Goal: Task Accomplishment & Management: Complete application form

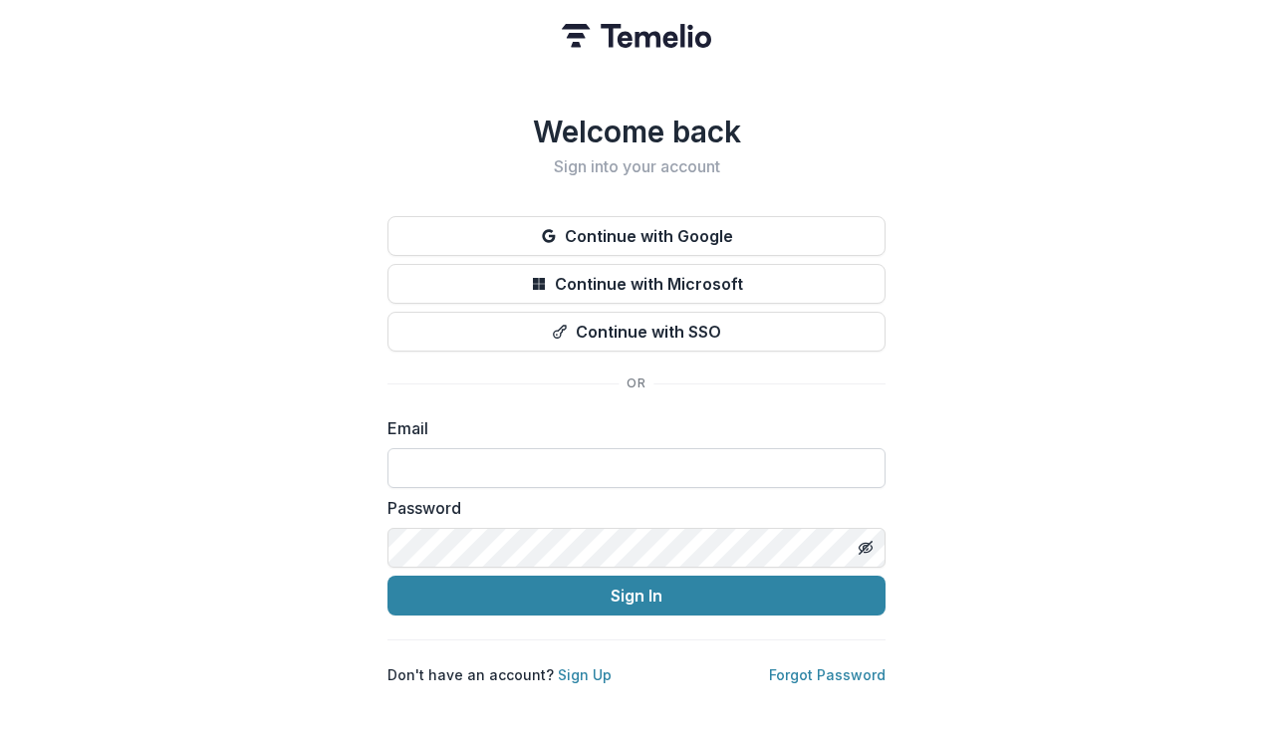
click at [451, 452] on input at bounding box center [636, 468] width 498 height 40
type input "**********"
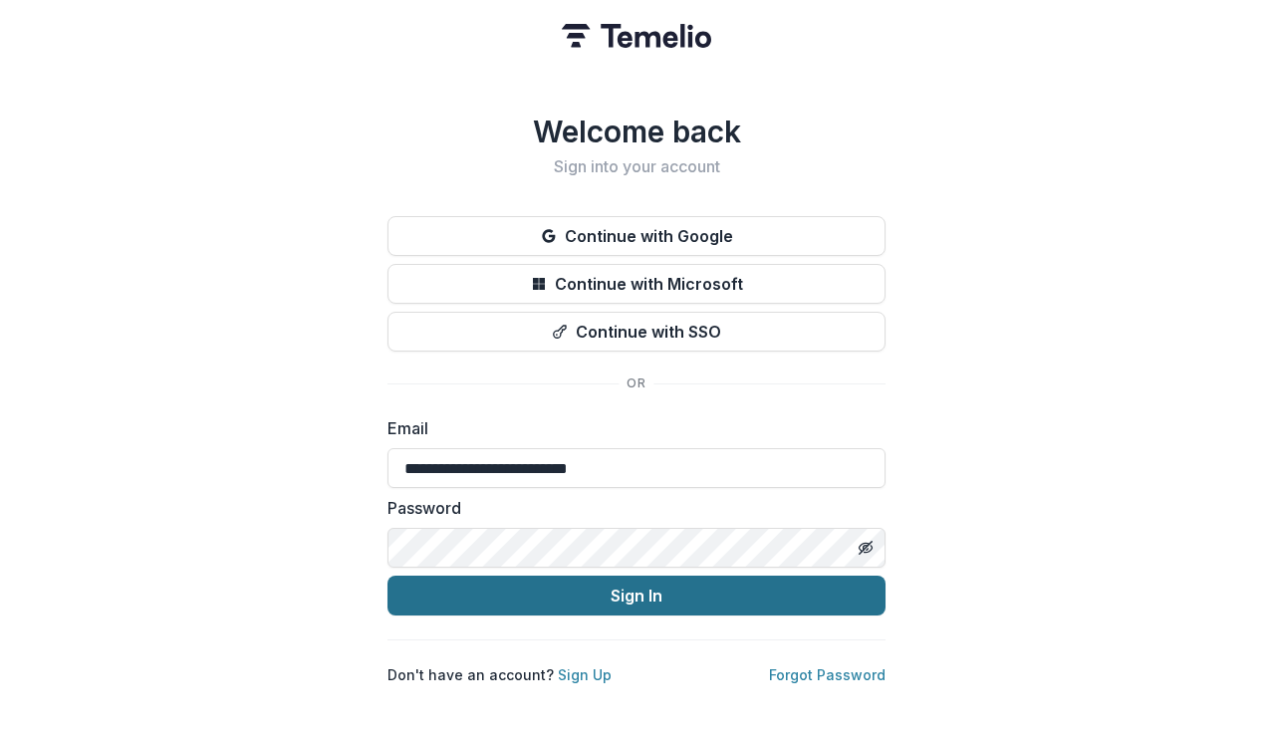
click at [666, 582] on button "Sign In" at bounding box center [636, 596] width 498 height 40
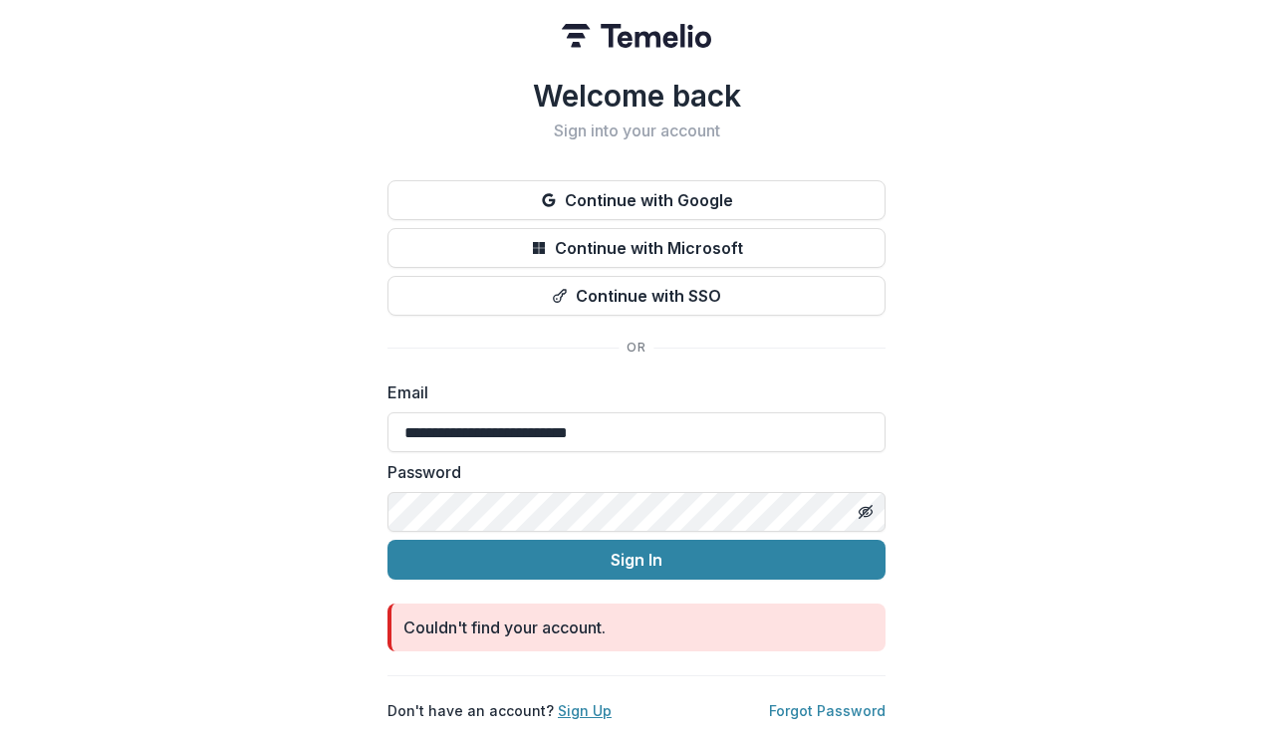
click at [576, 702] on link "Sign Up" at bounding box center [585, 710] width 54 height 17
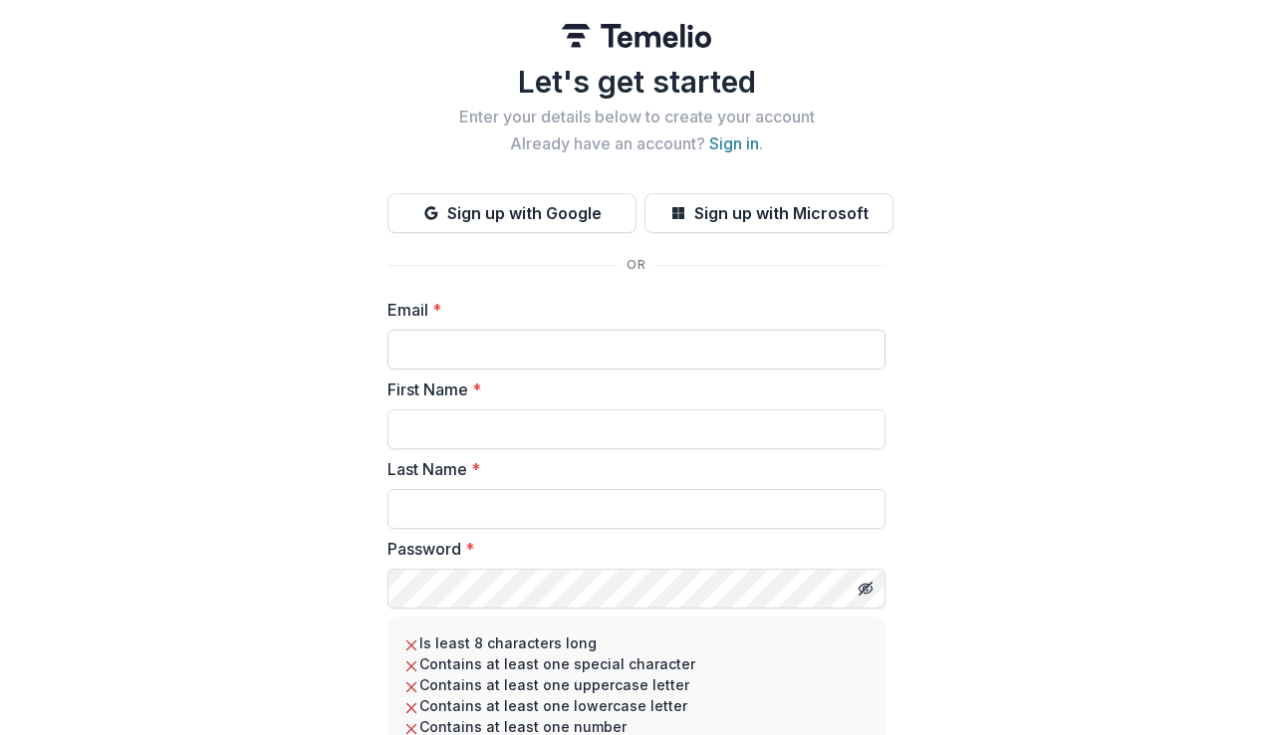
click at [464, 345] on input "Email *" at bounding box center [636, 350] width 498 height 40
type input "**********"
click at [489, 424] on input "First Name *" at bounding box center [636, 429] width 498 height 40
type input "*********"
type input "**********"
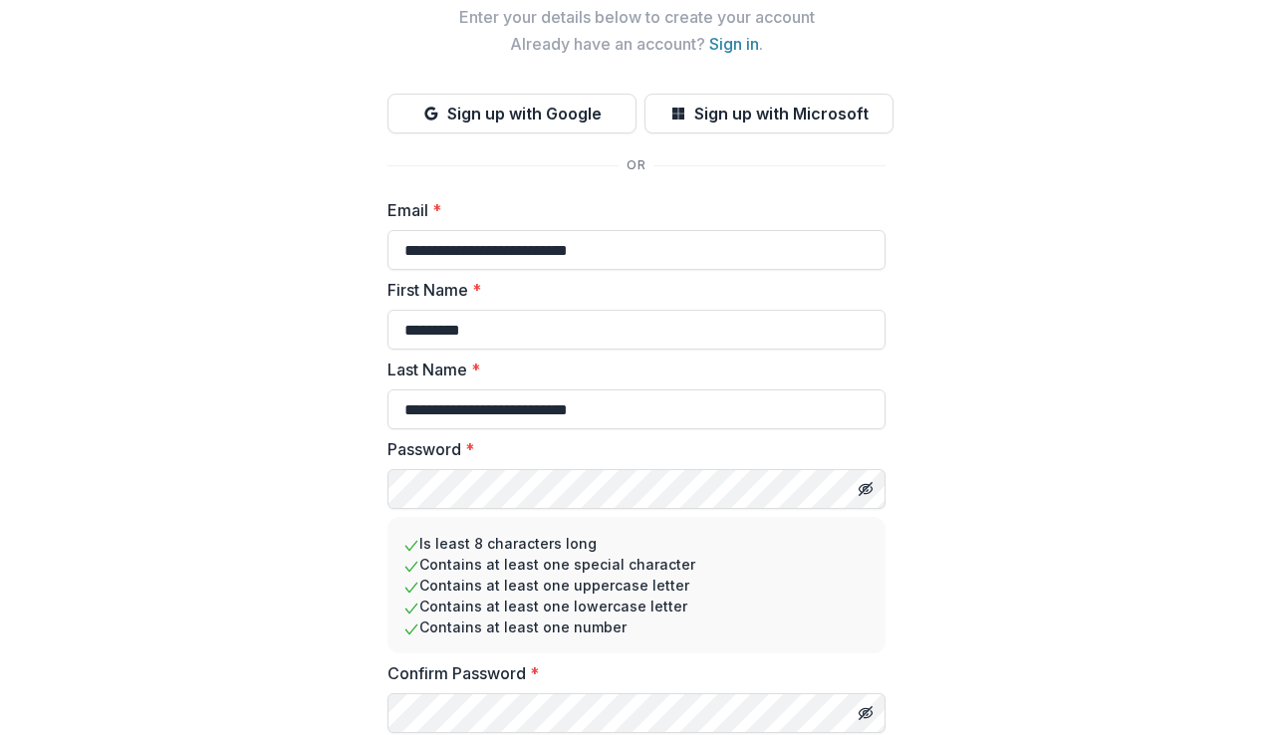
scroll to position [169, 0]
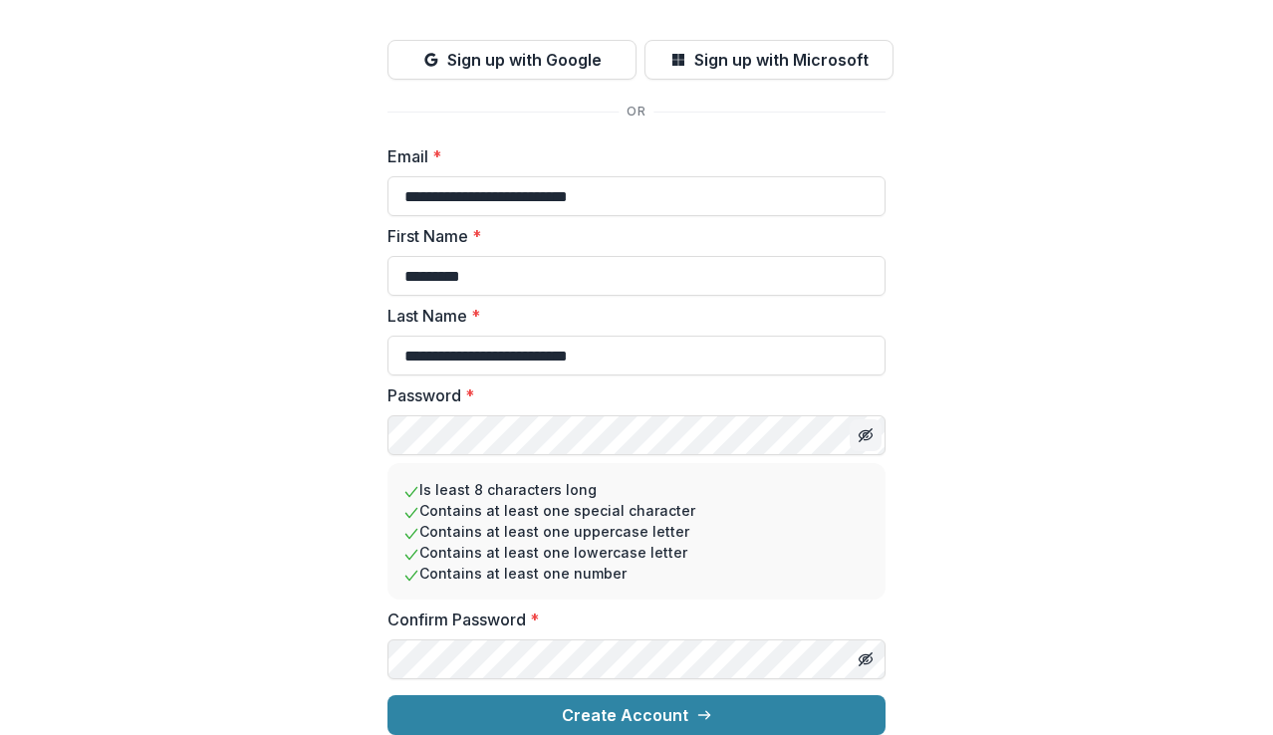
click at [865, 429] on line "Toggle password visibility" at bounding box center [865, 435] width 12 height 12
click at [859, 651] on icon "Toggle password visibility" at bounding box center [865, 659] width 16 height 16
click at [933, 534] on div "**********" at bounding box center [636, 291] width 1273 height 888
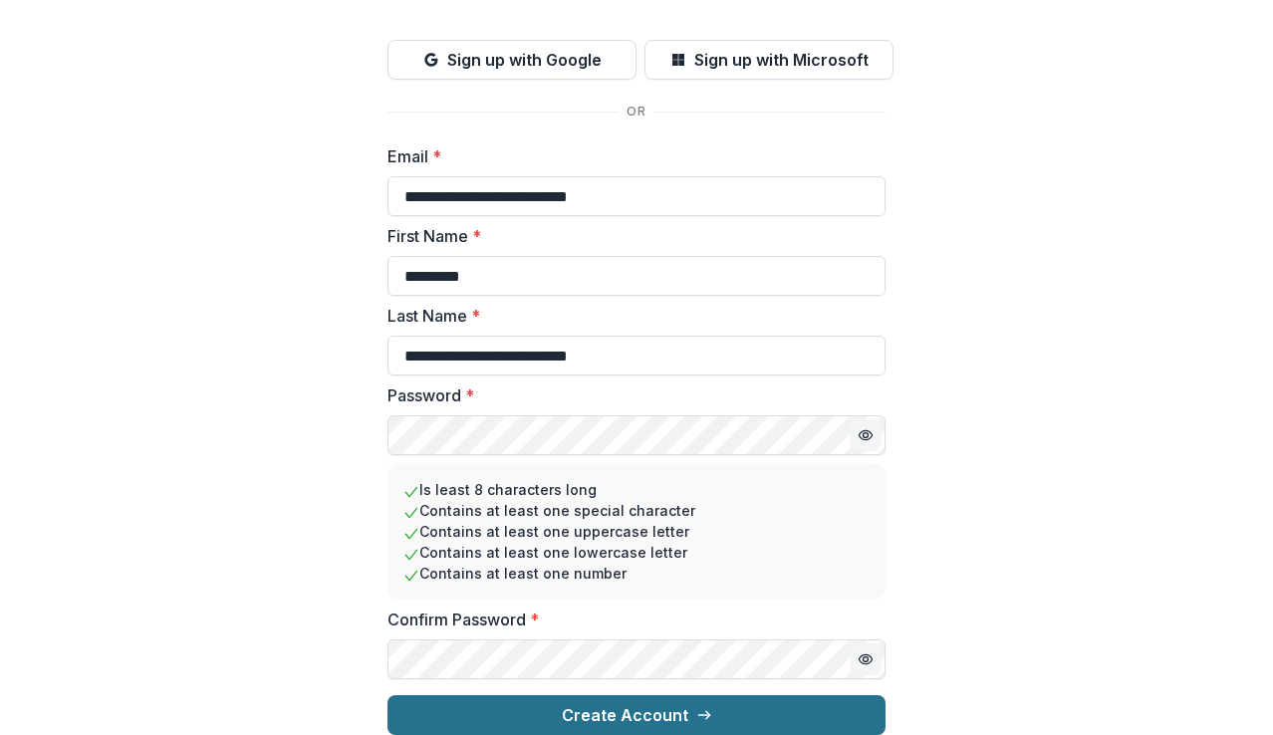
click at [624, 695] on button "Create Account" at bounding box center [636, 715] width 498 height 40
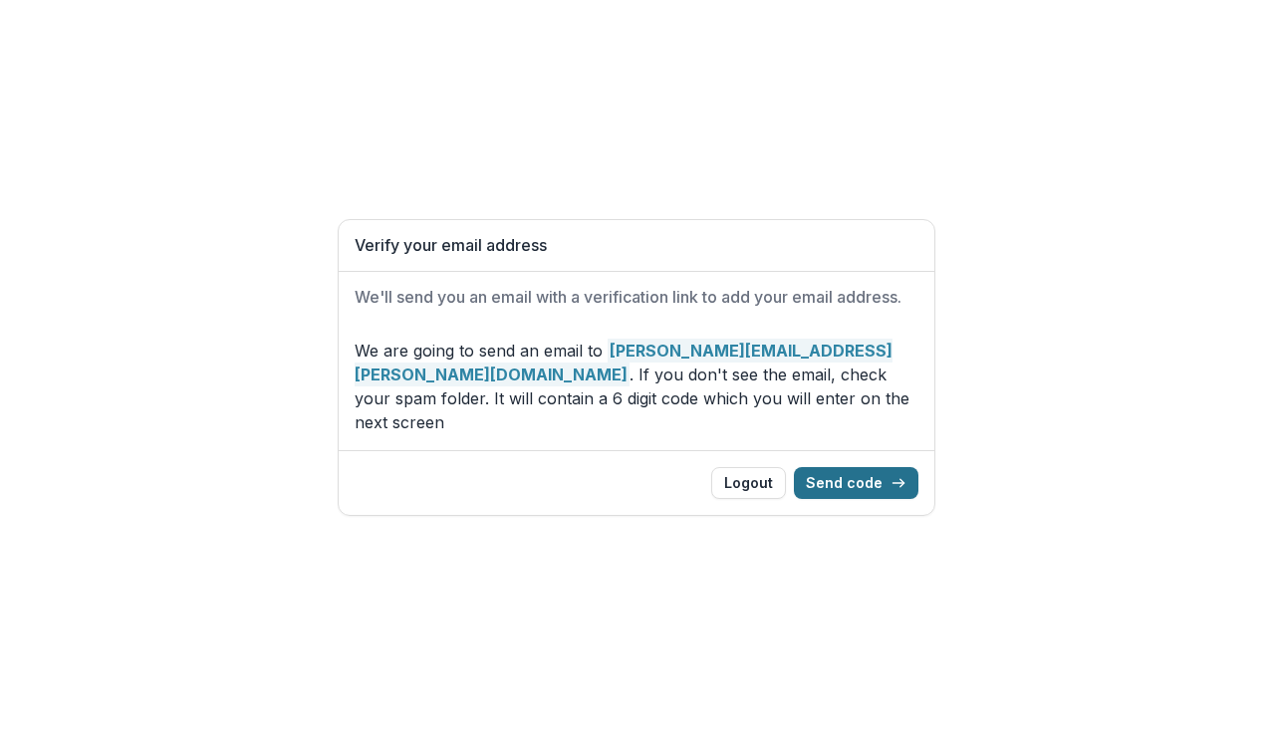
click at [846, 467] on button "Send code" at bounding box center [856, 483] width 124 height 32
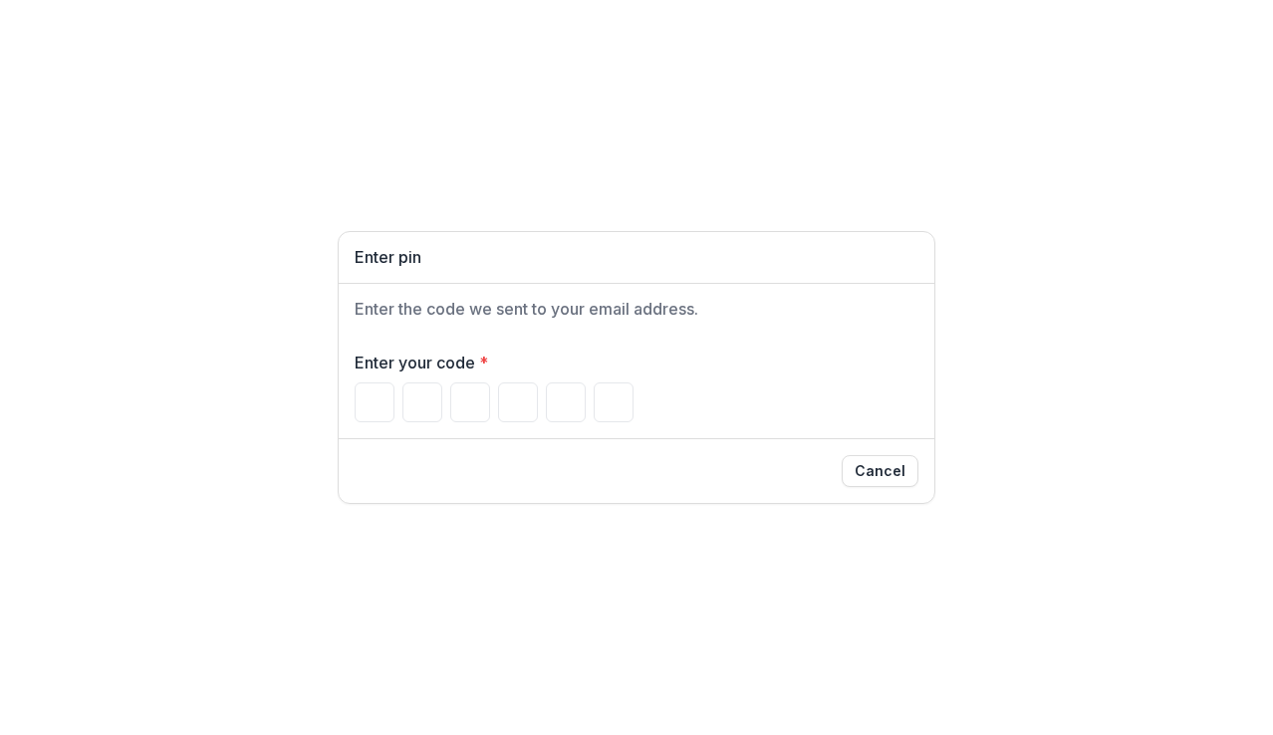
click at [21, 180] on div "Enter pin Enter the code we sent to your email address. Enter your code * Cancel" at bounding box center [636, 367] width 1273 height 735
click at [363, 411] on input "Please enter your pin code" at bounding box center [375, 402] width 40 height 40
type input "*"
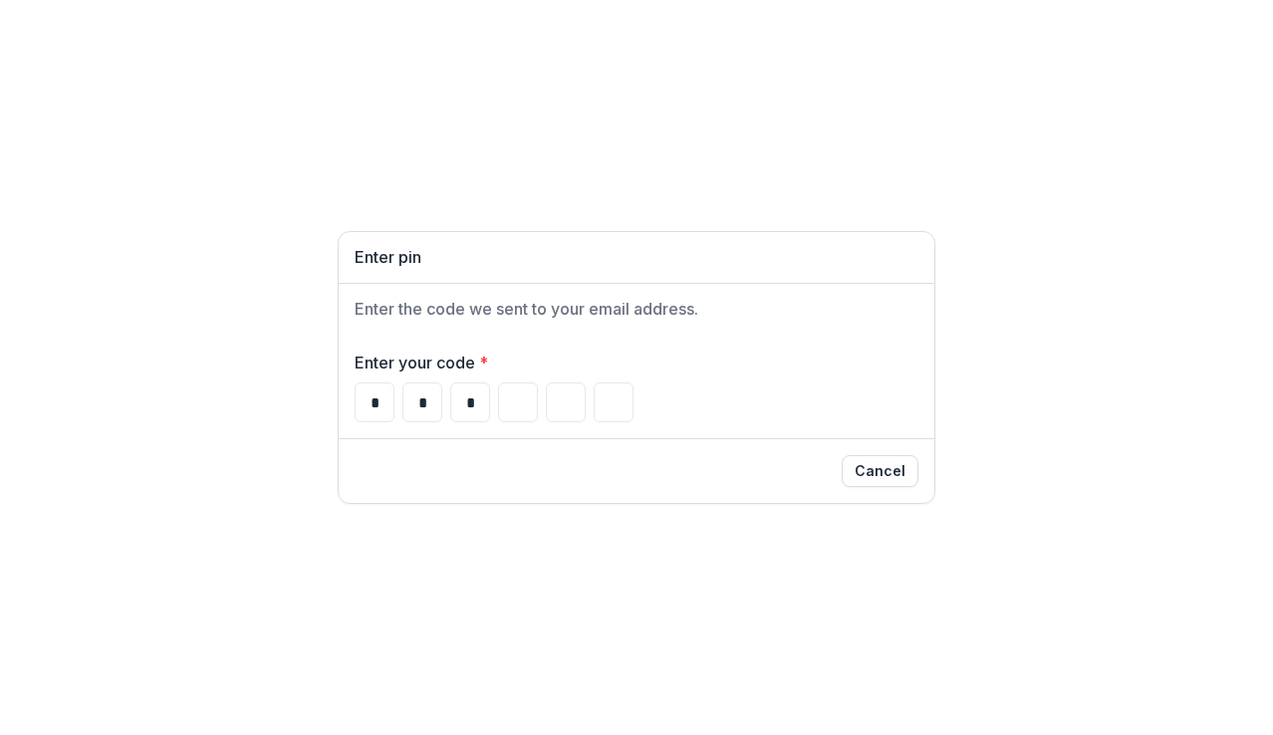
type input "*"
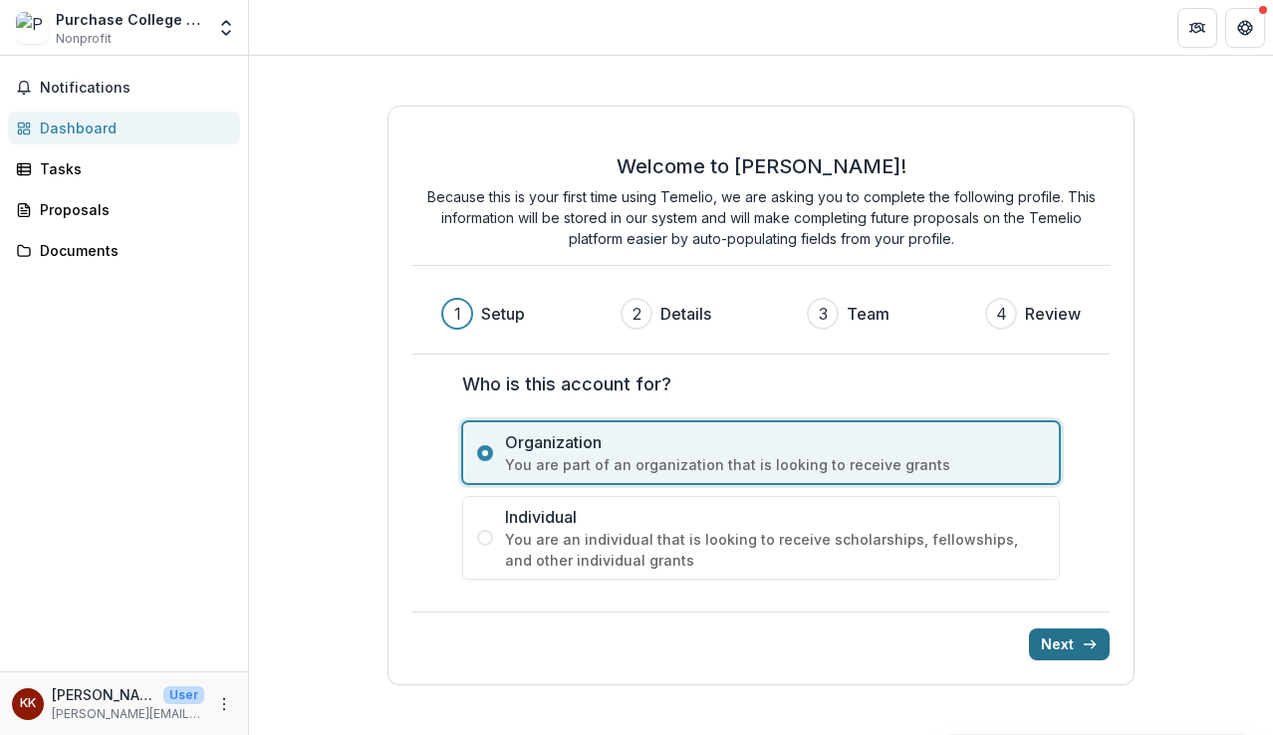
click at [1062, 639] on button "Next" at bounding box center [1069, 644] width 81 height 32
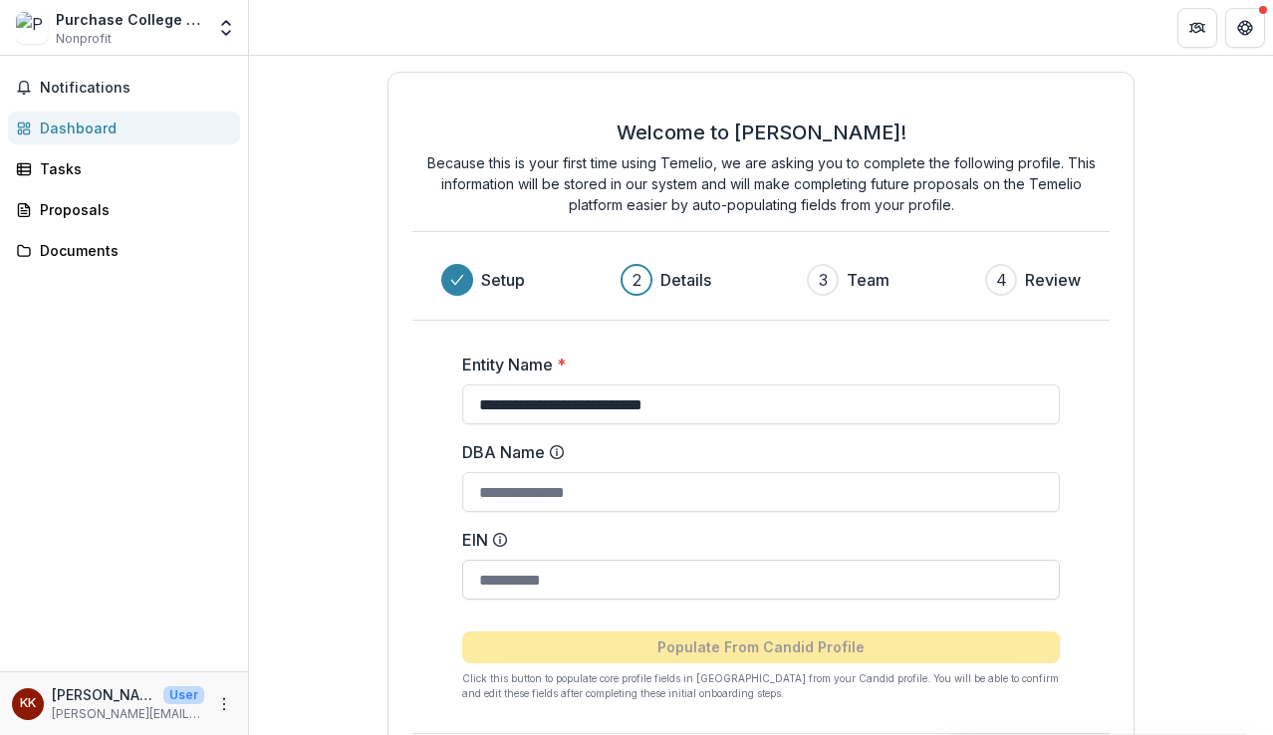
click at [733, 587] on input "EIN" at bounding box center [761, 580] width 598 height 40
click at [752, 529] on label "EIN" at bounding box center [755, 540] width 586 height 24
click at [752, 560] on input "*********" at bounding box center [761, 580] width 598 height 40
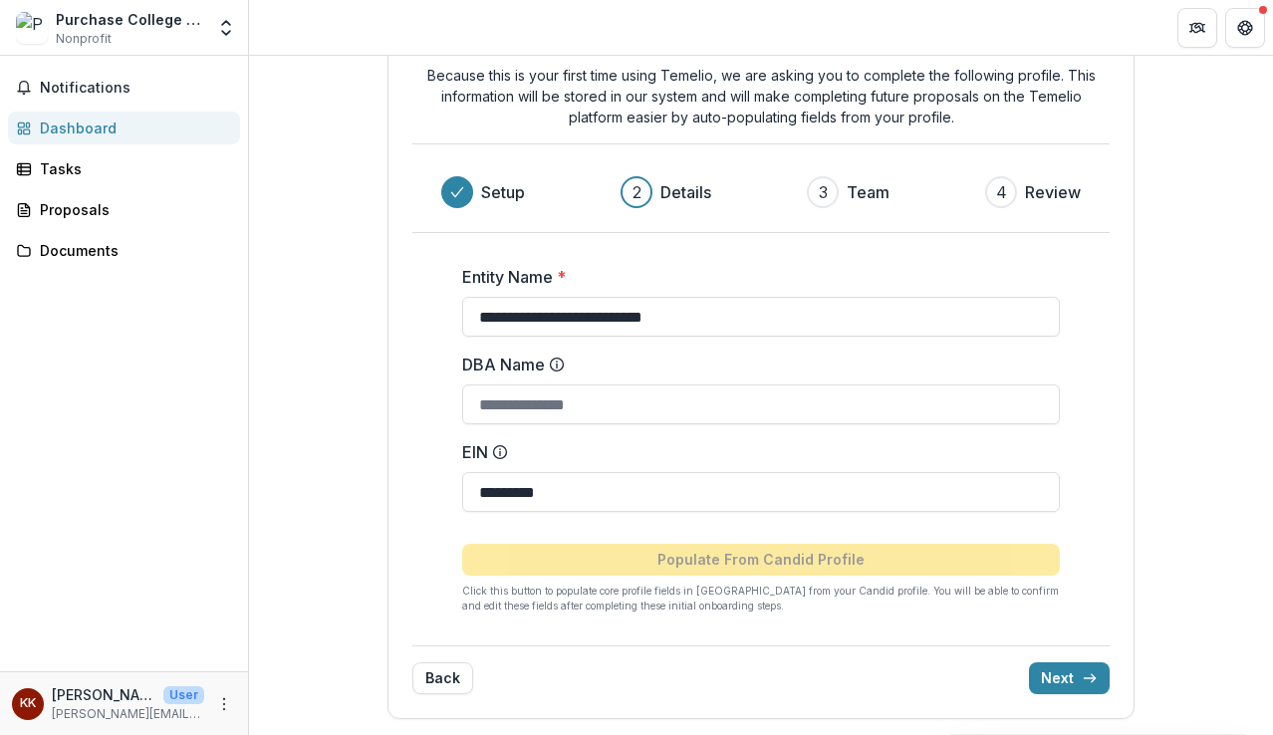
click at [3, 615] on div "Notifications Dashboard Tasks Proposals Documents" at bounding box center [124, 363] width 248 height 615
click at [531, 486] on input "*********" at bounding box center [761, 492] width 598 height 40
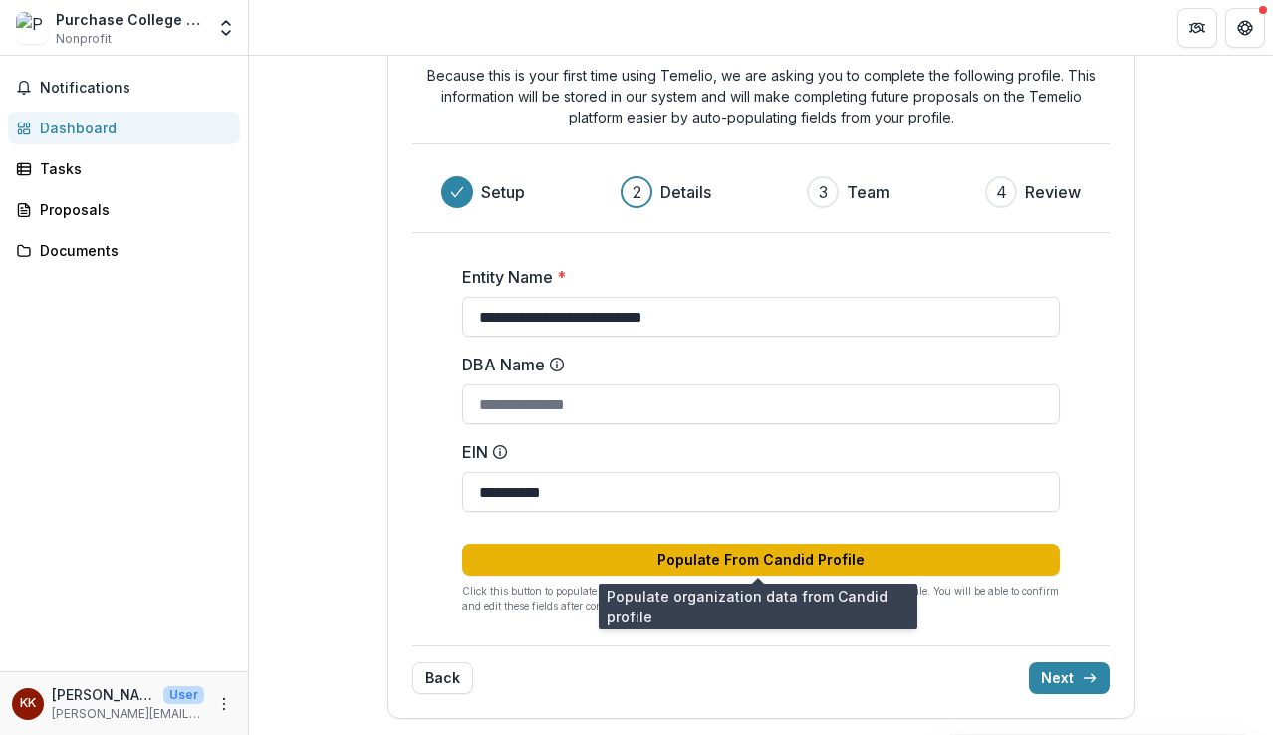
type input "**********"
click at [707, 551] on button "Populate From Candid Profile" at bounding box center [761, 560] width 598 height 32
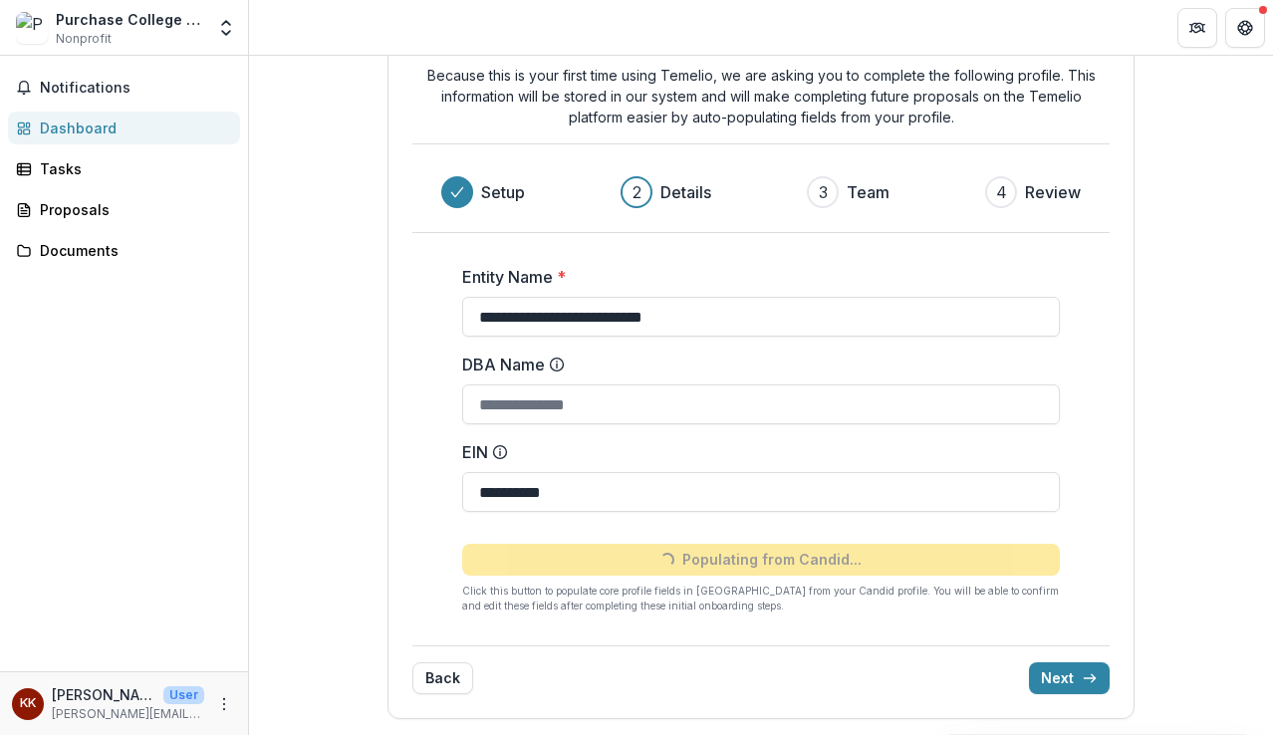
type input "**********"
click at [1062, 677] on button "Next" at bounding box center [1069, 678] width 81 height 32
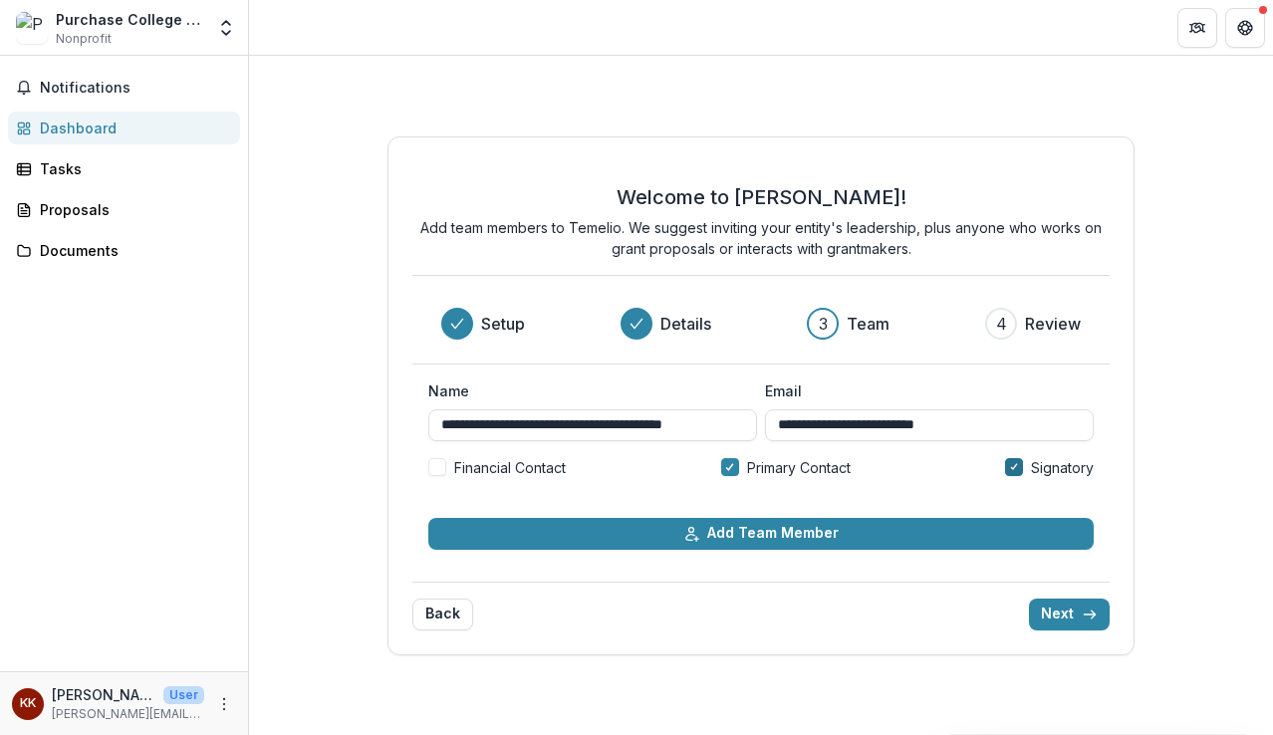
click at [1013, 468] on icon at bounding box center [1014, 466] width 9 height 7
click at [1027, 467] on label "Signatory" at bounding box center [1049, 467] width 89 height 21
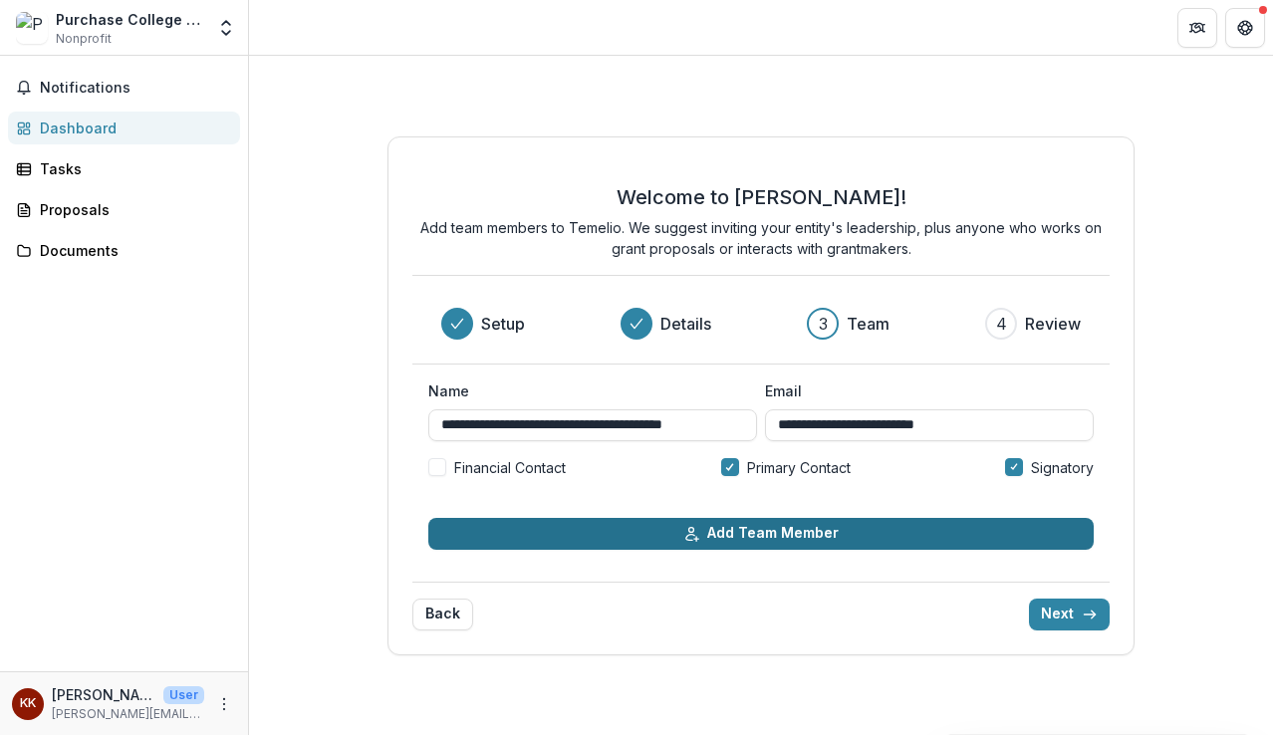
click at [757, 528] on button "Add Team Member" at bounding box center [760, 534] width 665 height 32
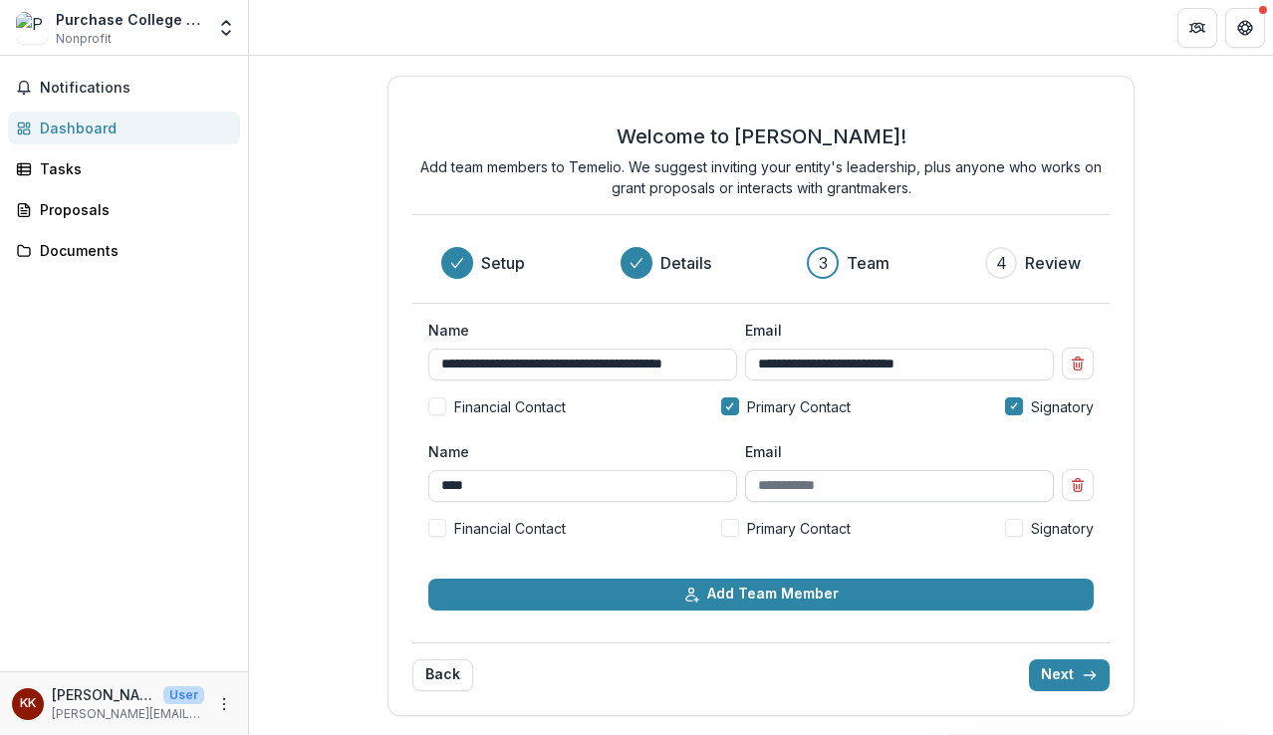
type input "****"
click at [946, 475] on input "Email" at bounding box center [899, 486] width 309 height 32
drag, startPoint x: 485, startPoint y: 487, endPoint x: 437, endPoint y: 488, distance: 47.8
click at [437, 488] on input "****" at bounding box center [582, 486] width 309 height 32
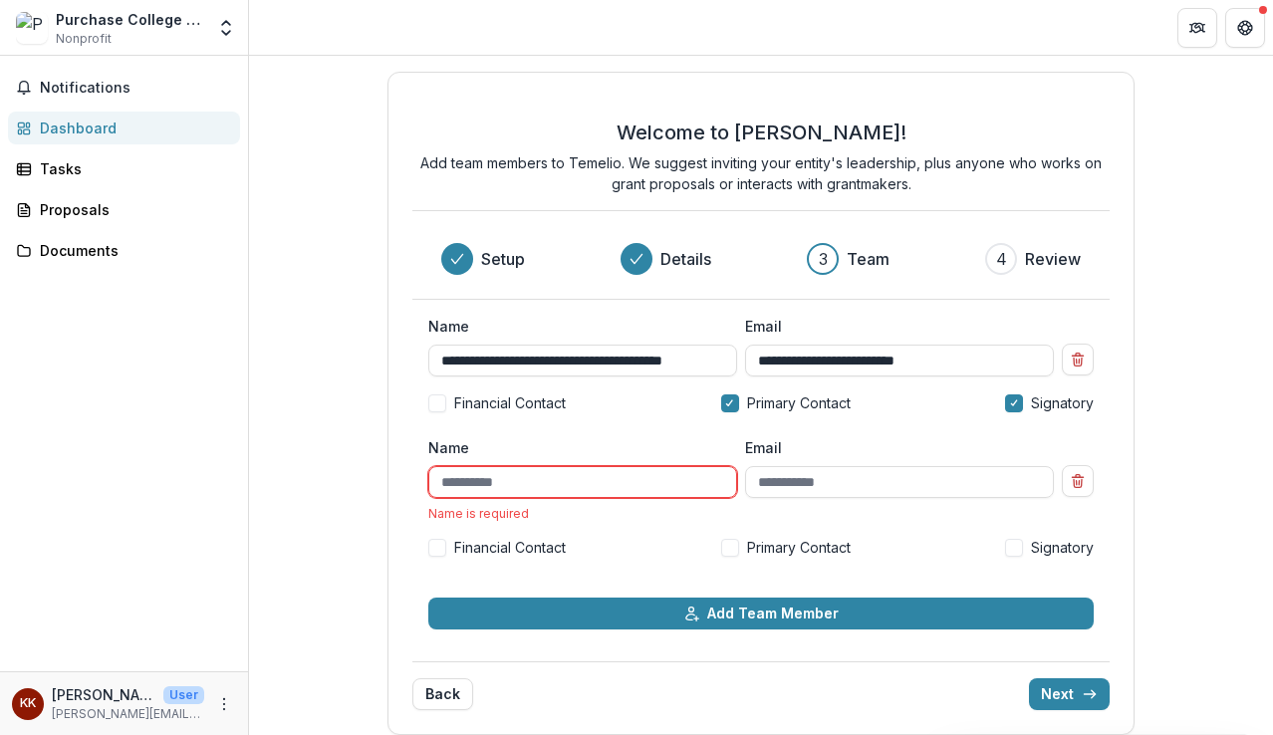
click at [642, 558] on div "Name Name is required Email Financial Contact Primary Contact Signatory" at bounding box center [760, 505] width 665 height 136
click at [1075, 483] on icon "Remove team member" at bounding box center [1078, 481] width 16 height 16
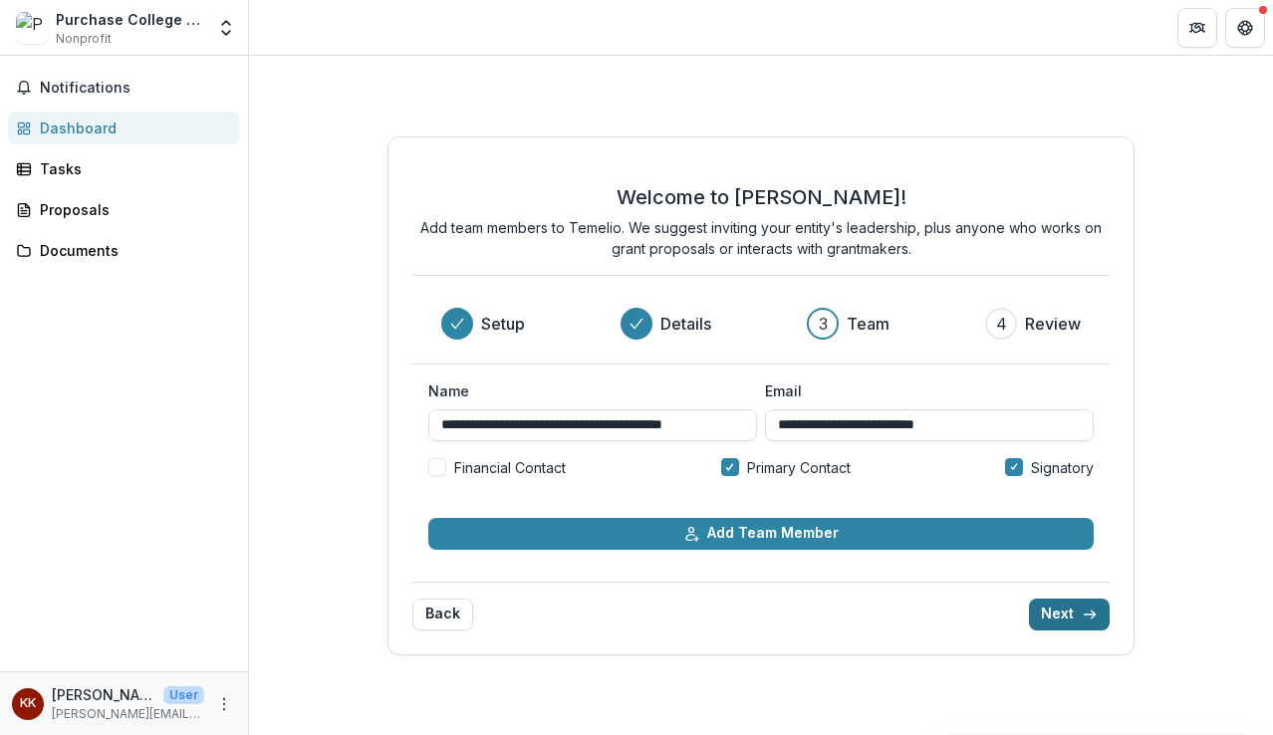
click at [1063, 608] on button "Next" at bounding box center [1069, 615] width 81 height 32
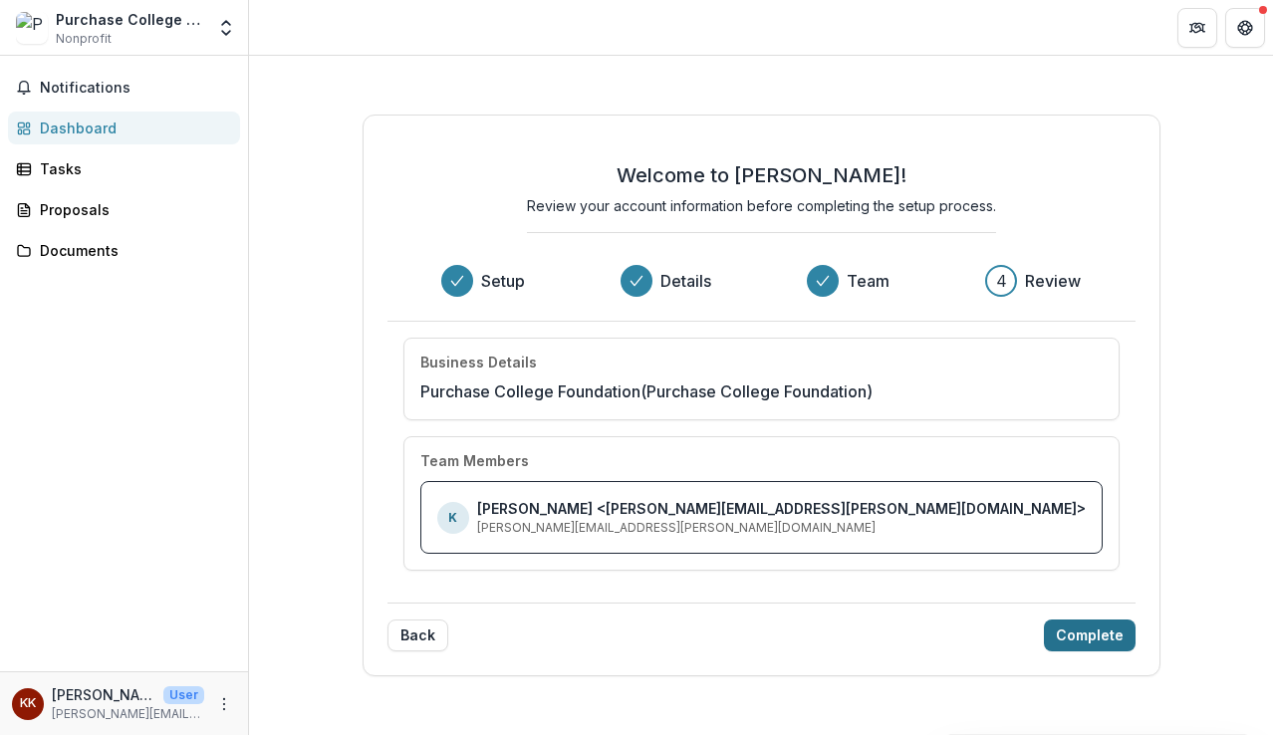
click at [1044, 631] on button "Complete" at bounding box center [1090, 635] width 92 height 32
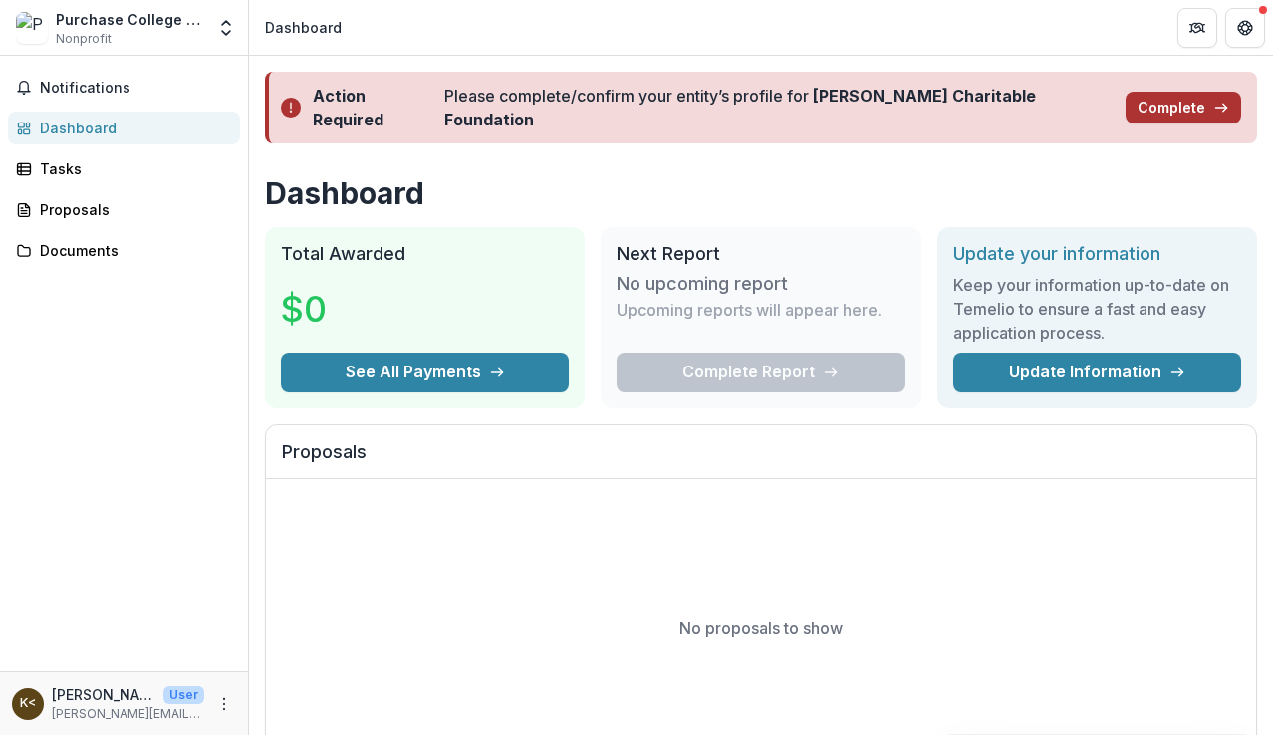
click at [1164, 95] on button "Complete" at bounding box center [1183, 108] width 116 height 32
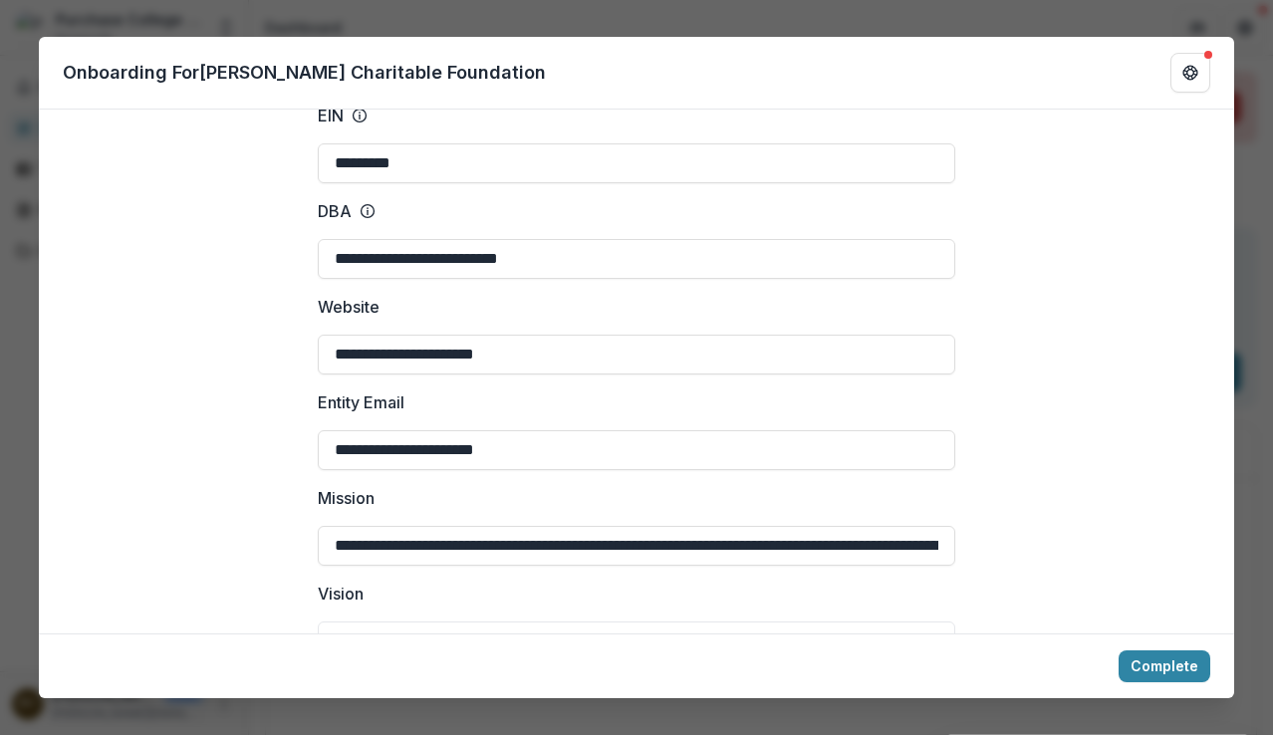
scroll to position [398, 0]
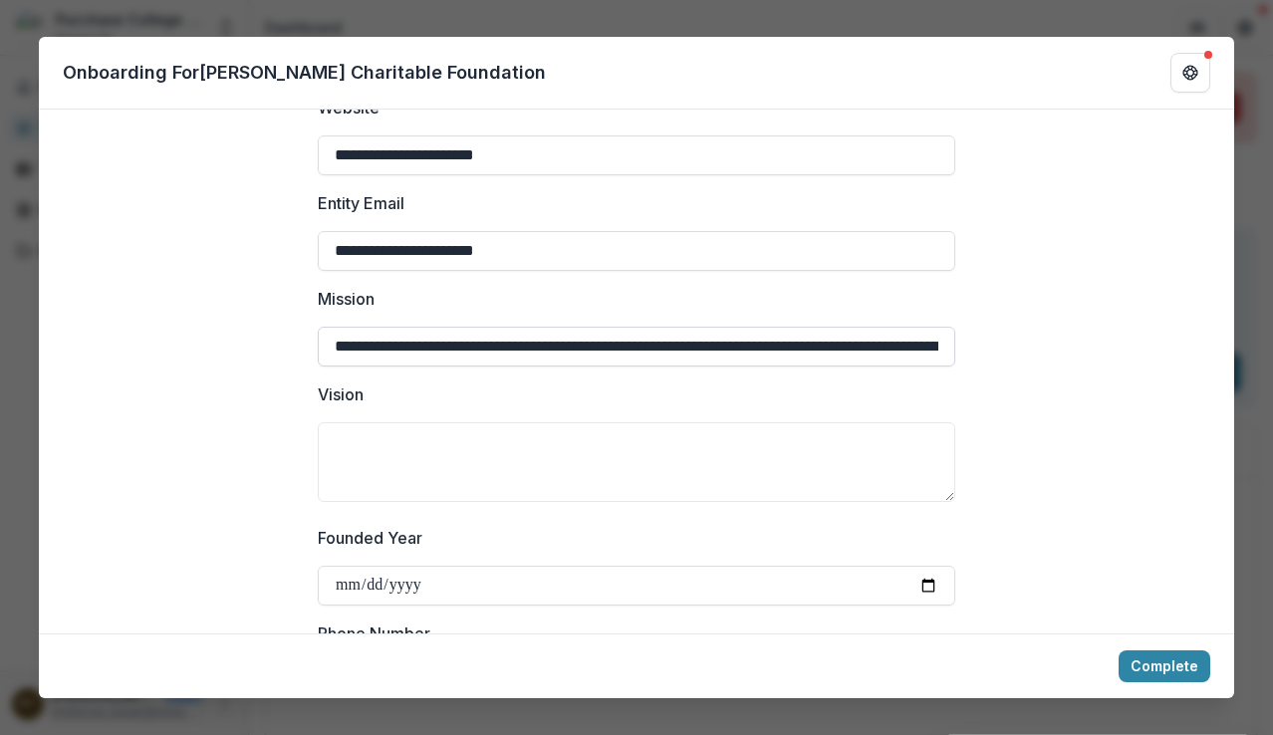
click at [819, 345] on input "**********" at bounding box center [636, 347] width 637 height 40
click at [355, 439] on textarea "Vision" at bounding box center [636, 462] width 637 height 80
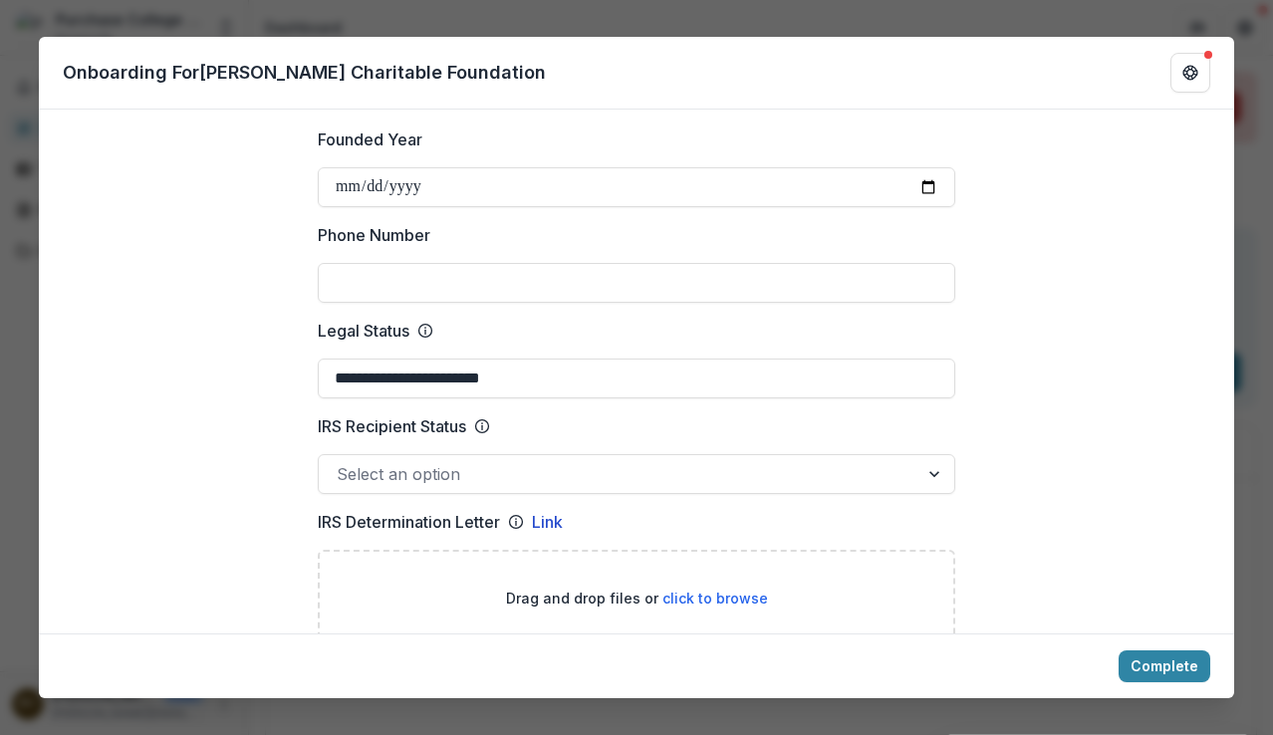
scroll to position [996, 0]
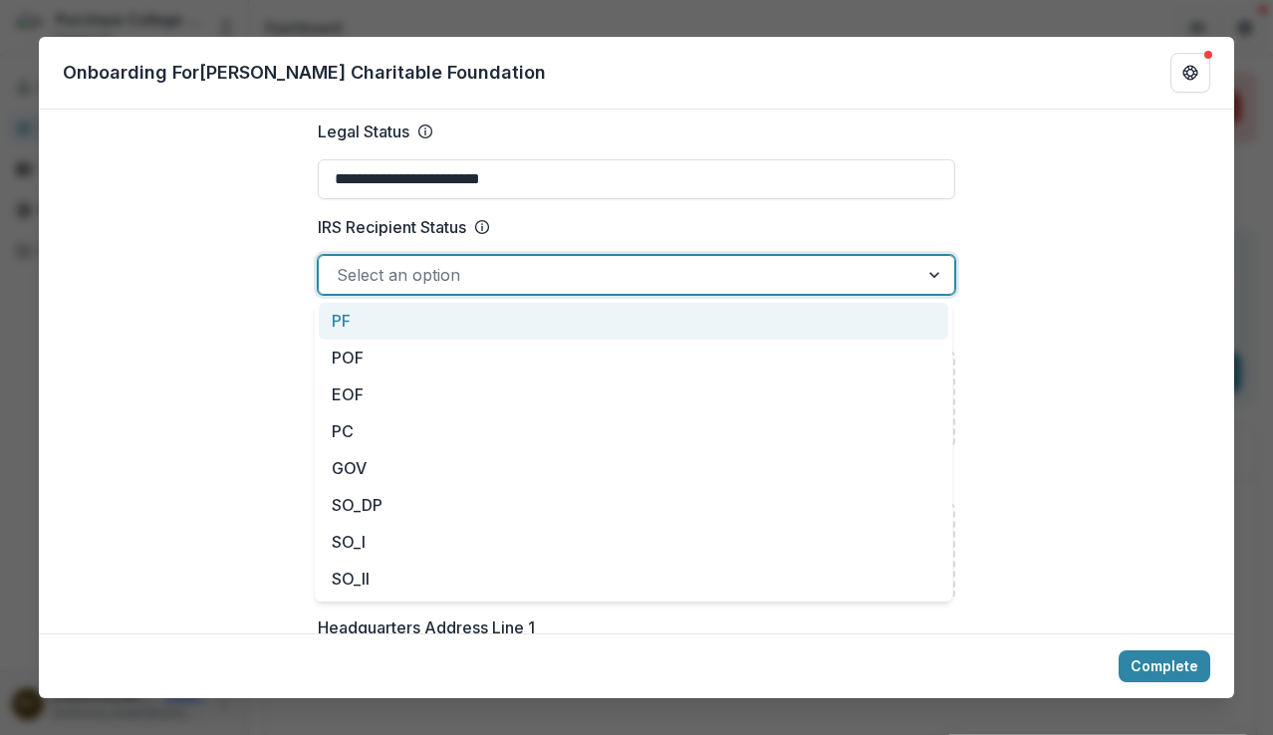
click at [624, 267] on div at bounding box center [619, 275] width 564 height 28
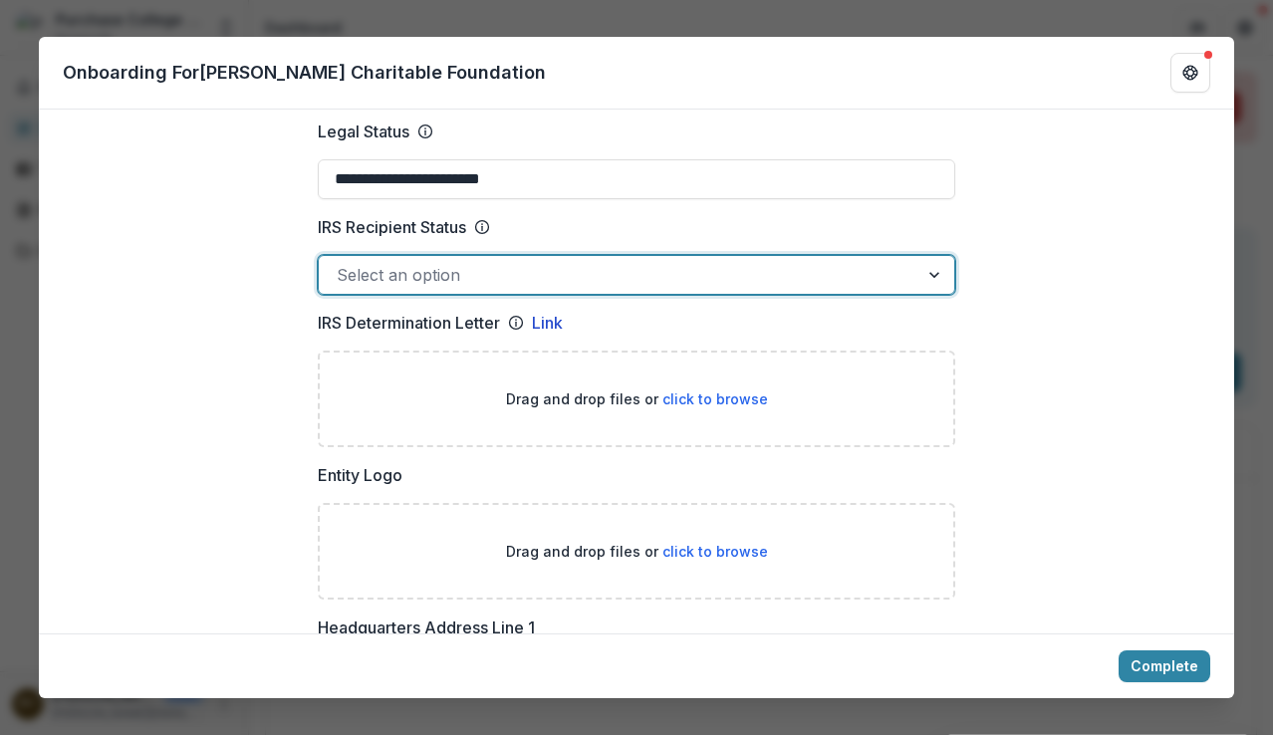
click at [624, 267] on div at bounding box center [619, 275] width 564 height 28
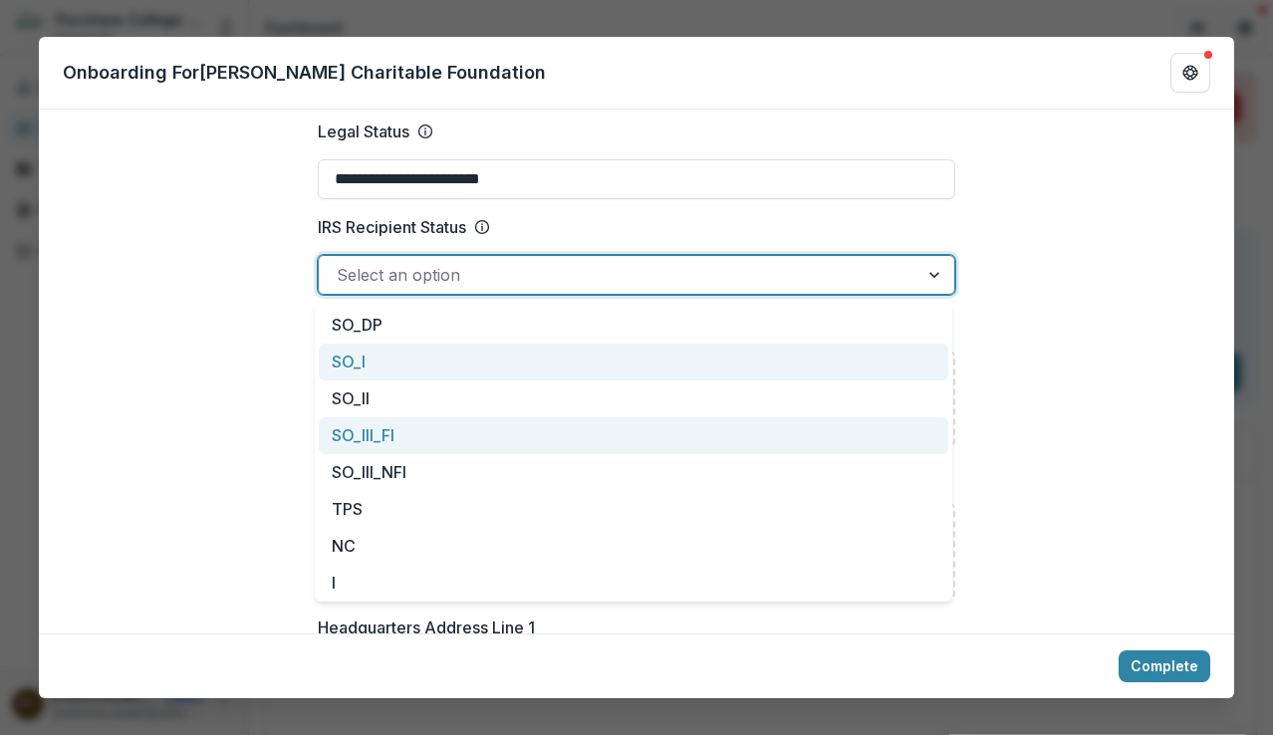
scroll to position [0, 0]
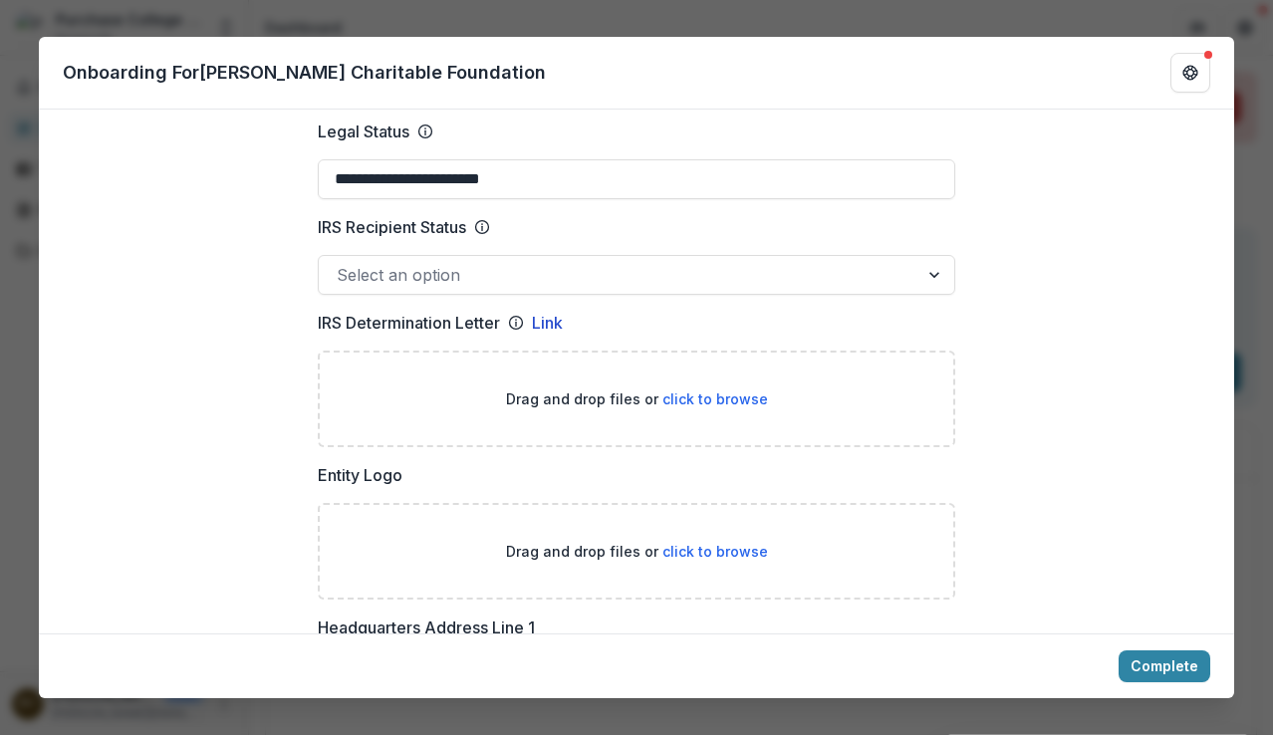
click at [671, 397] on span "click to browse" at bounding box center [715, 398] width 106 height 17
type input "**********"
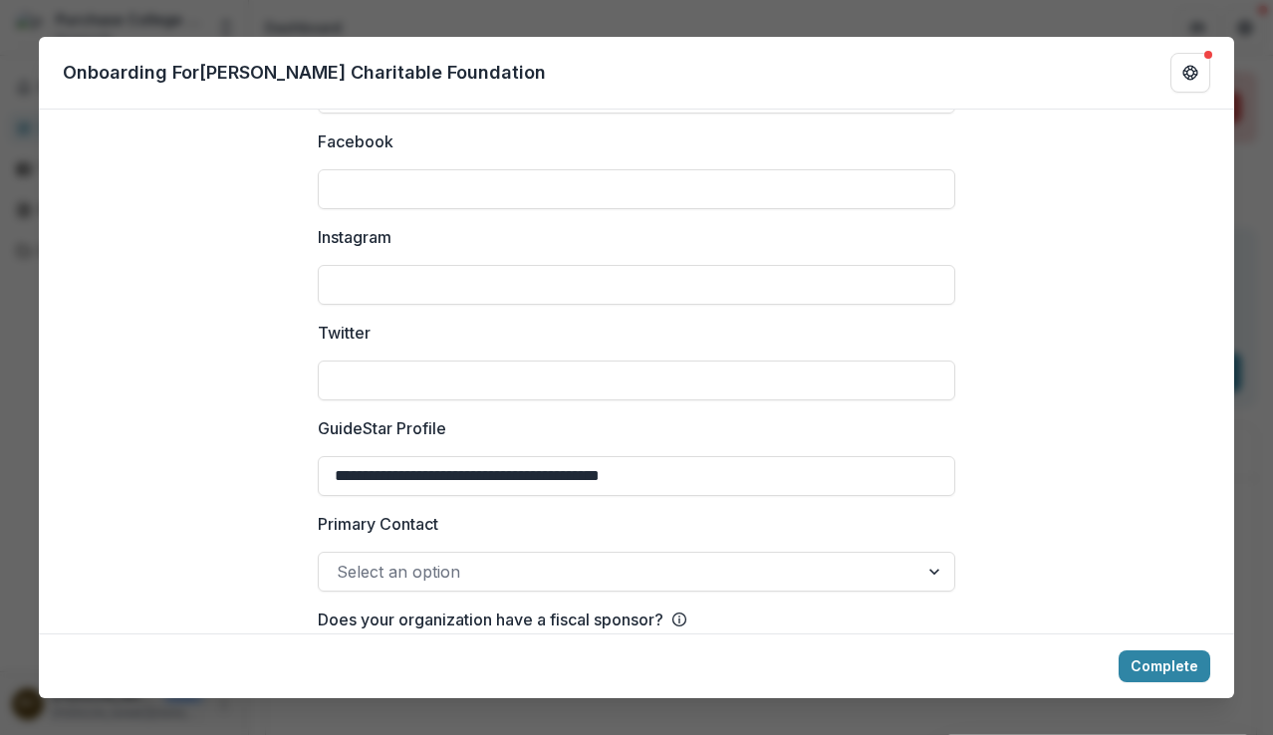
scroll to position [2974, 0]
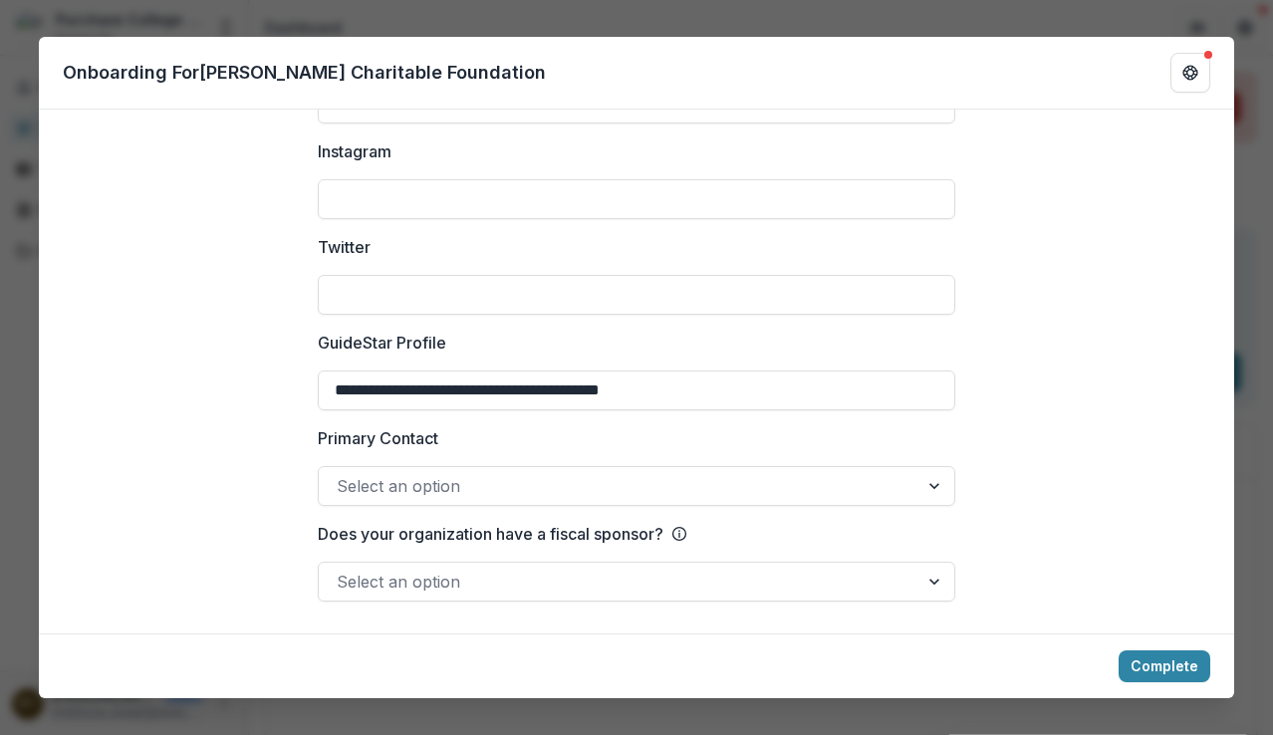
click at [427, 476] on div at bounding box center [619, 486] width 564 height 28
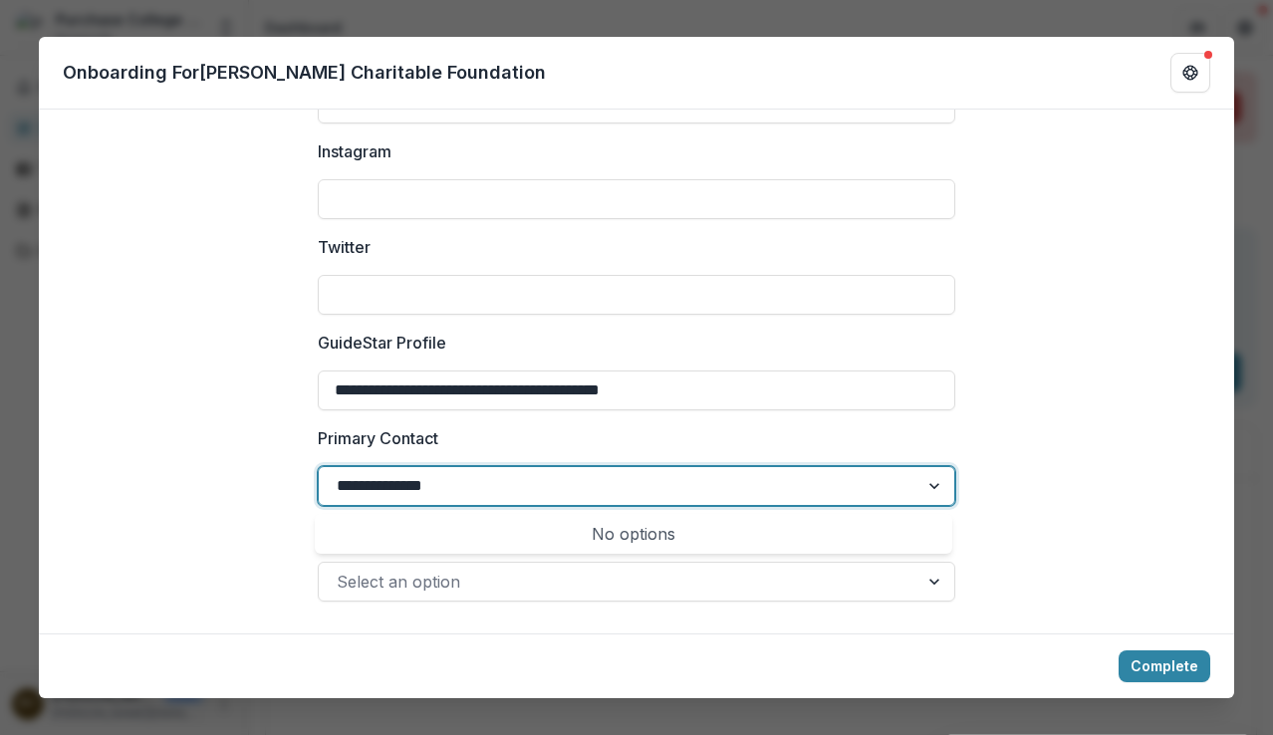
type input "**********"
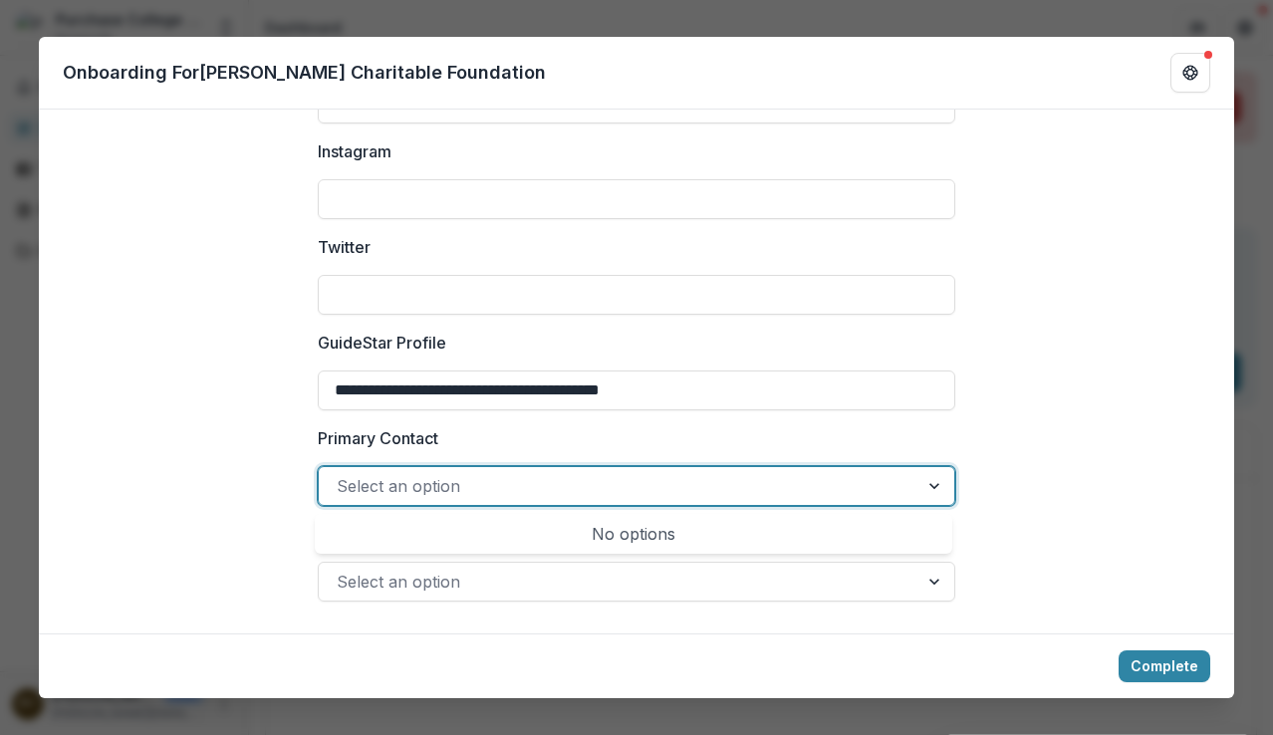
click at [923, 479] on div at bounding box center [936, 486] width 36 height 38
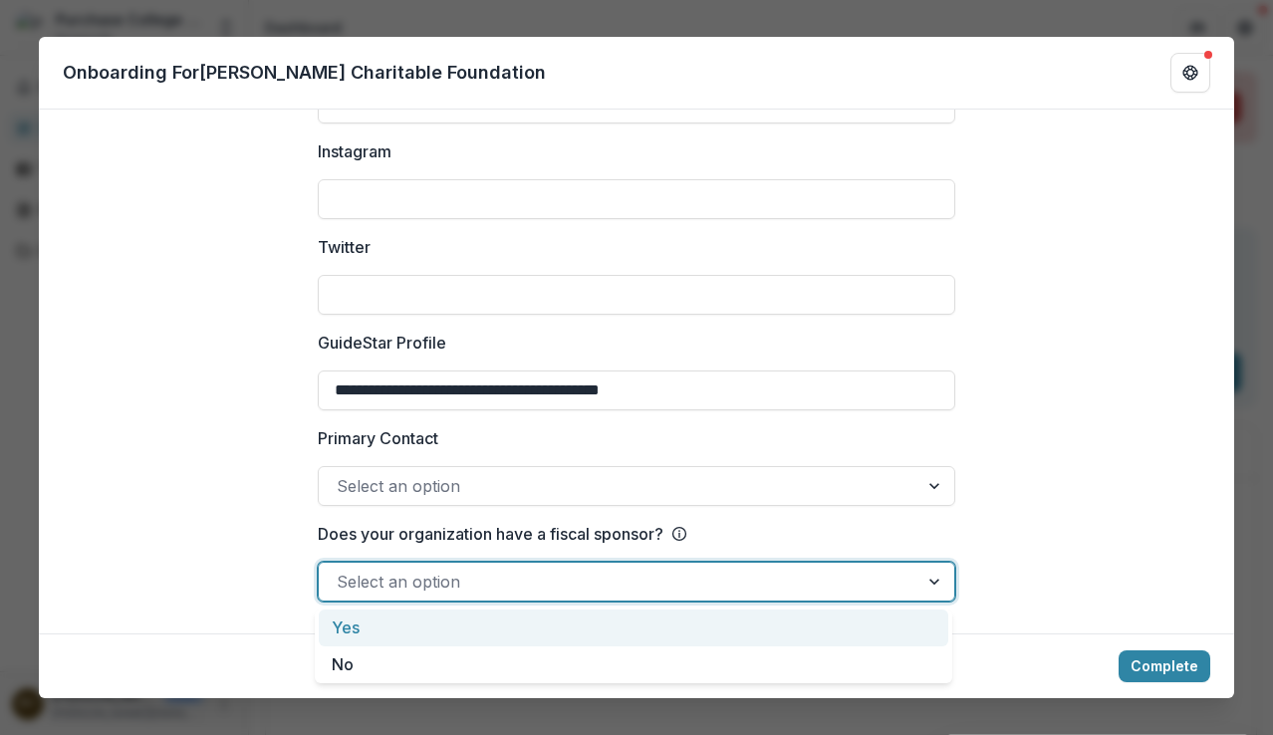
click at [930, 581] on div at bounding box center [936, 582] width 36 height 38
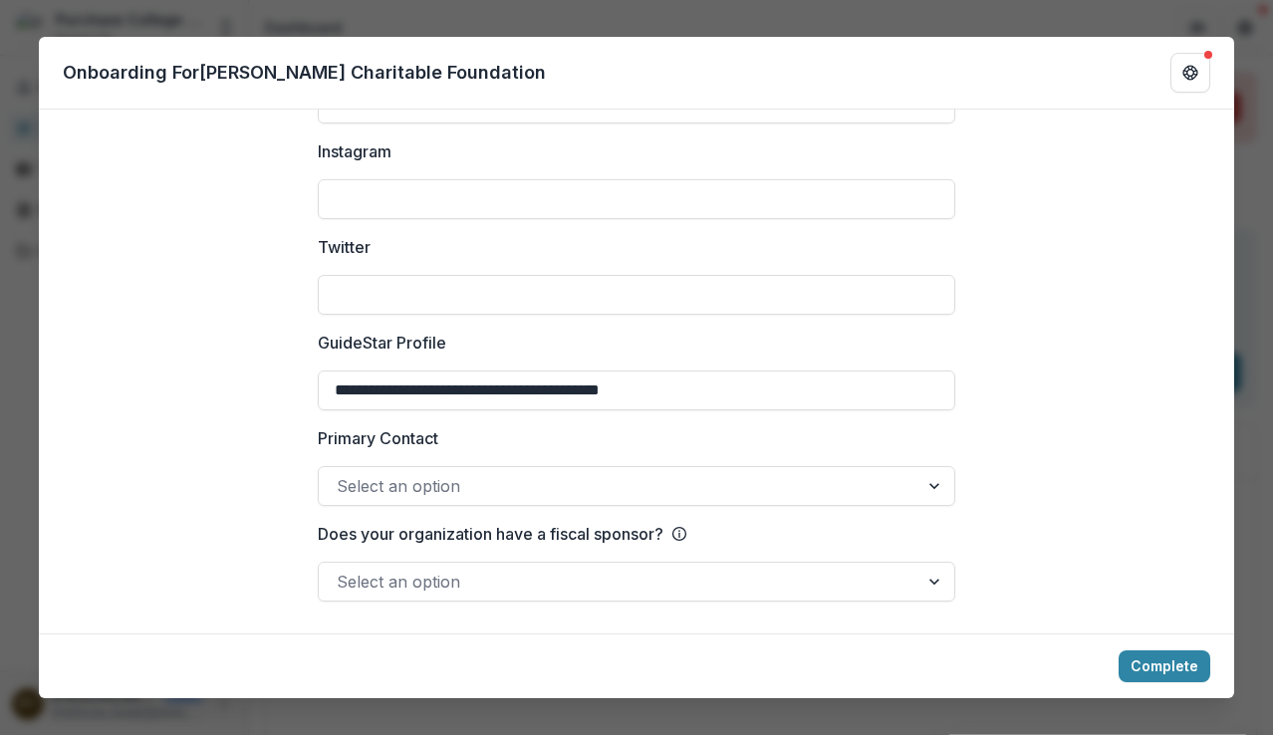
click at [1155, 660] on button "Complete" at bounding box center [1164, 666] width 92 height 32
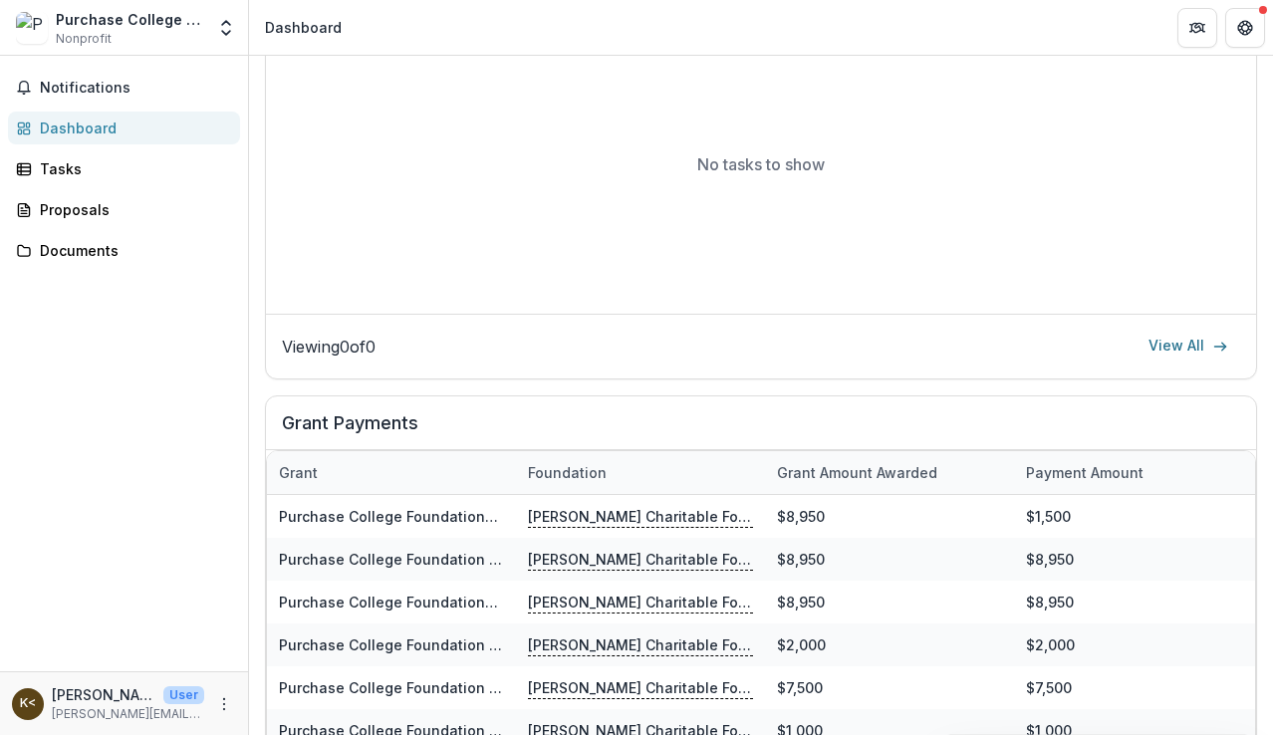
scroll to position [1084, 0]
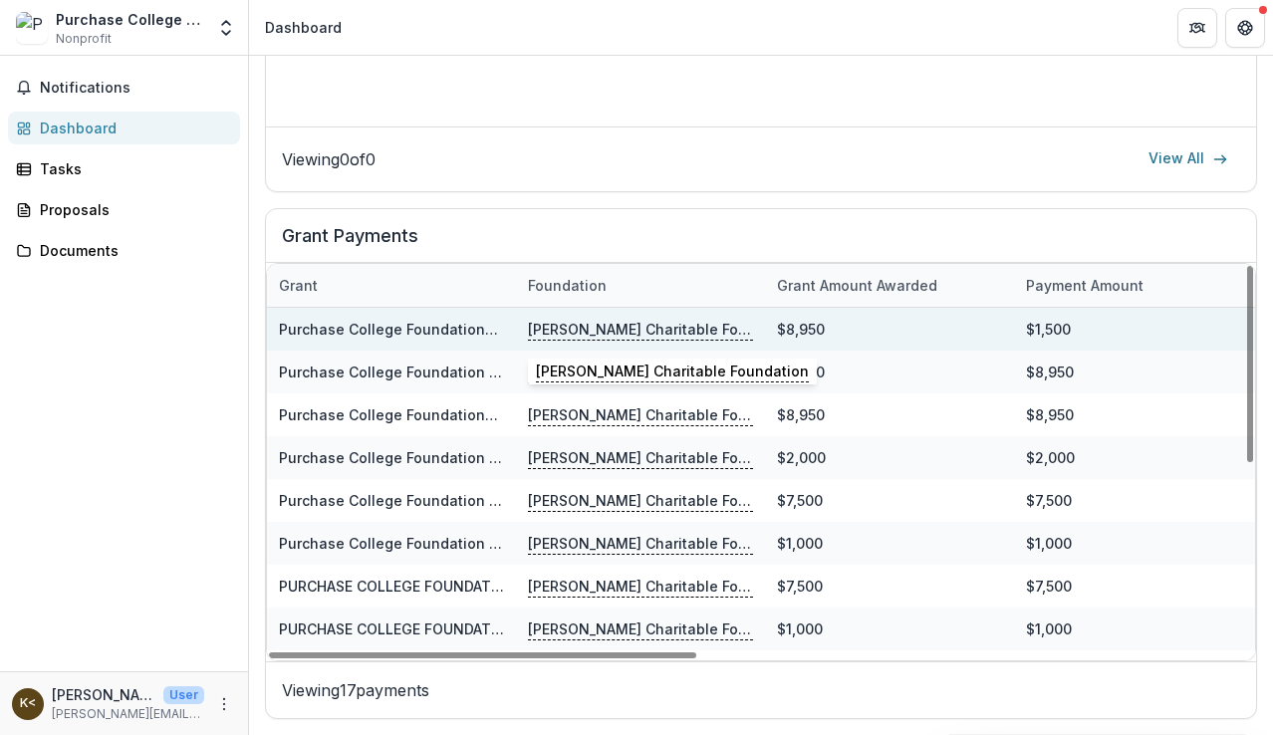
click at [590, 322] on p "[PERSON_NAME] Charitable Foundation" at bounding box center [640, 330] width 225 height 22
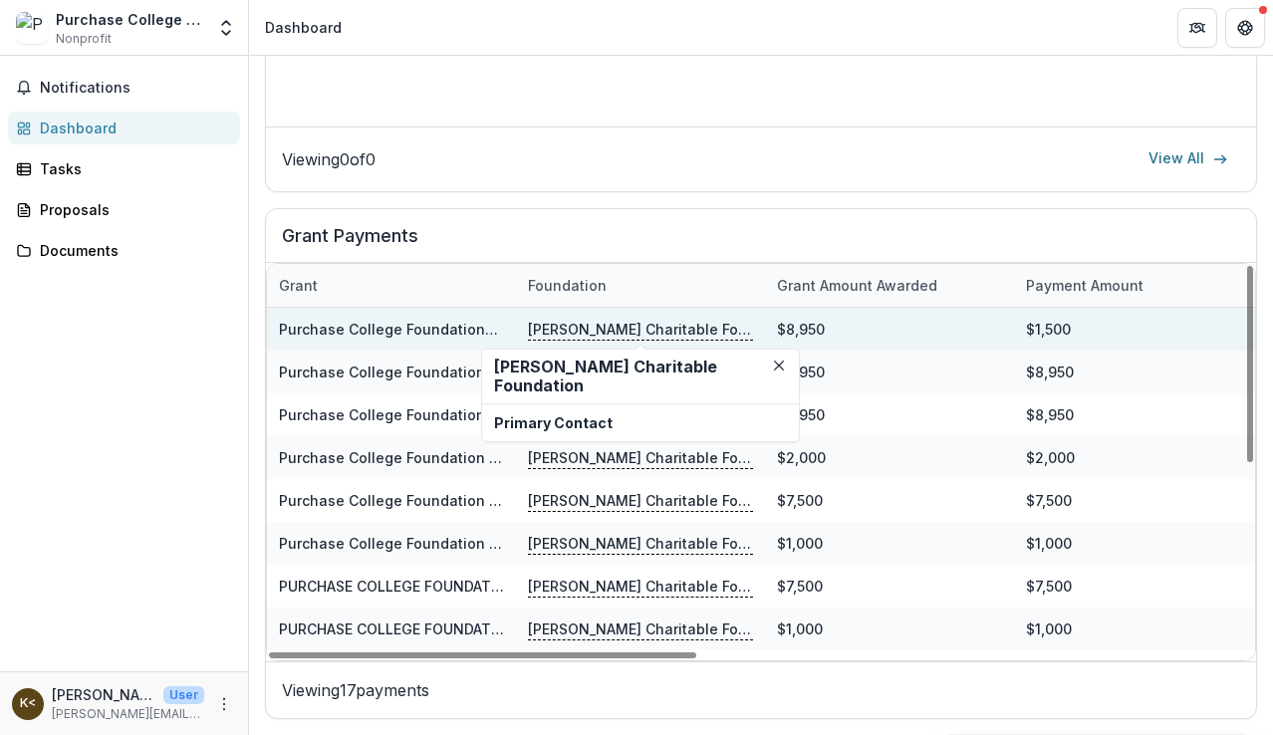
click at [590, 322] on p "[PERSON_NAME] Charitable Foundation" at bounding box center [640, 330] width 225 height 22
click at [436, 322] on link "Purchase College Foundation-2024" at bounding box center [404, 329] width 250 height 17
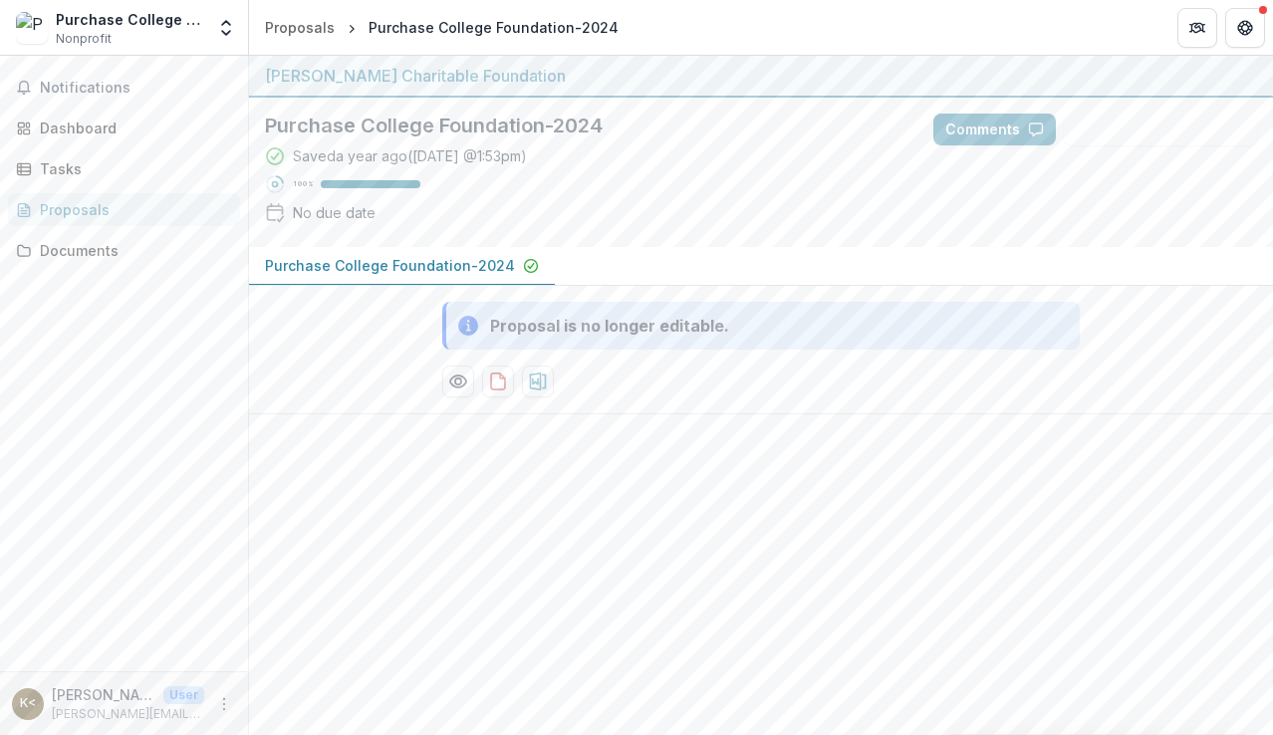
click at [162, 202] on div "Proposals" at bounding box center [132, 209] width 184 height 21
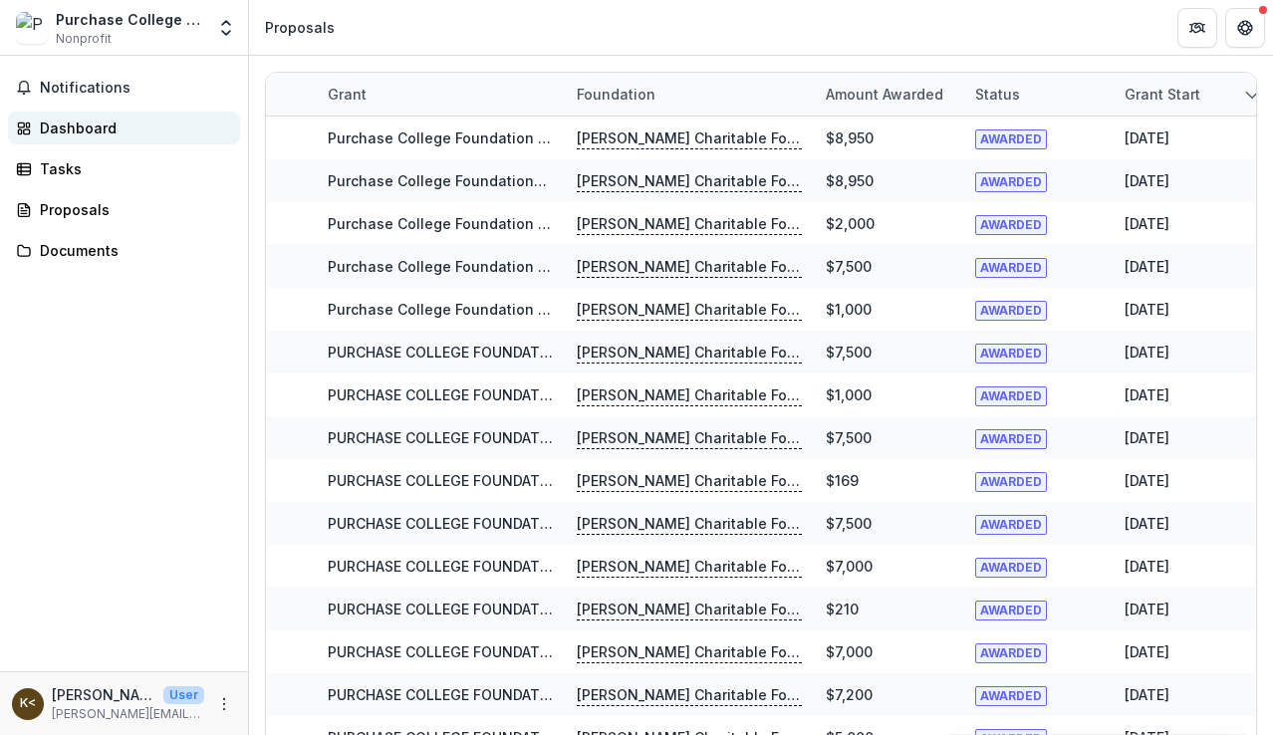
click at [93, 122] on div "Dashboard" at bounding box center [132, 128] width 184 height 21
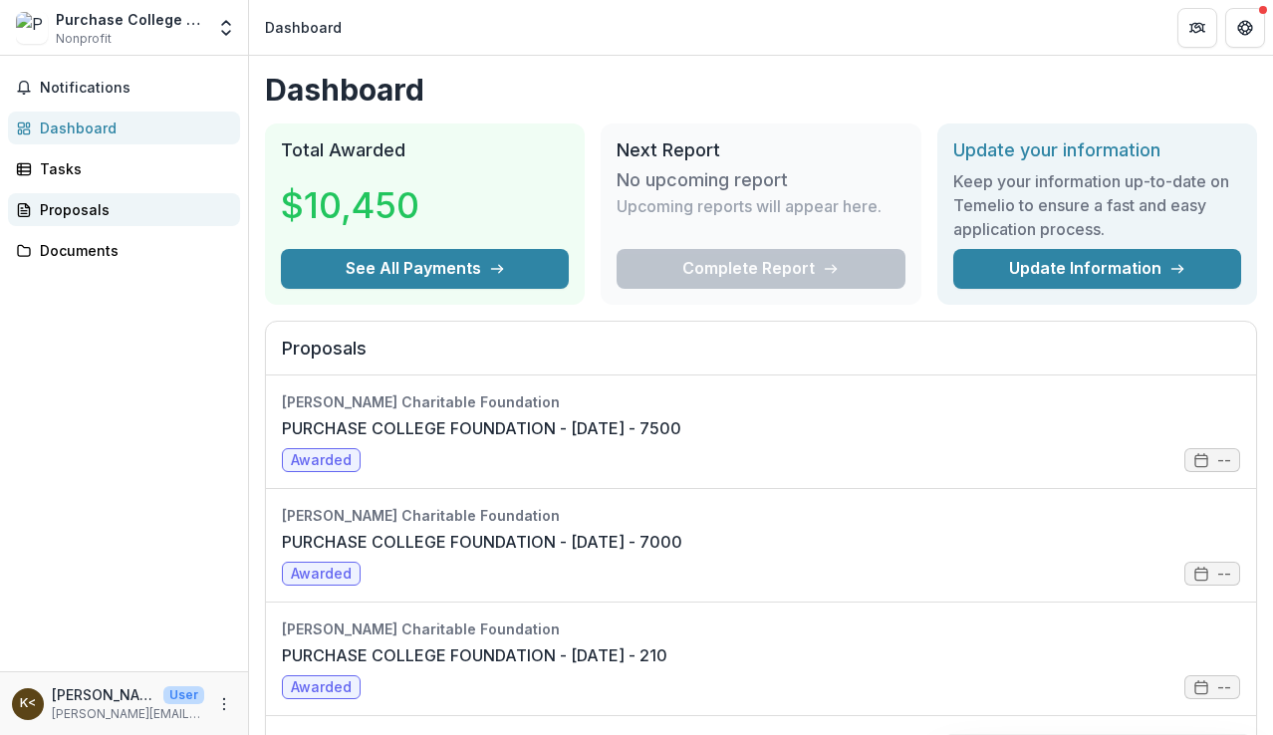
click at [57, 200] on div "Proposals" at bounding box center [132, 209] width 184 height 21
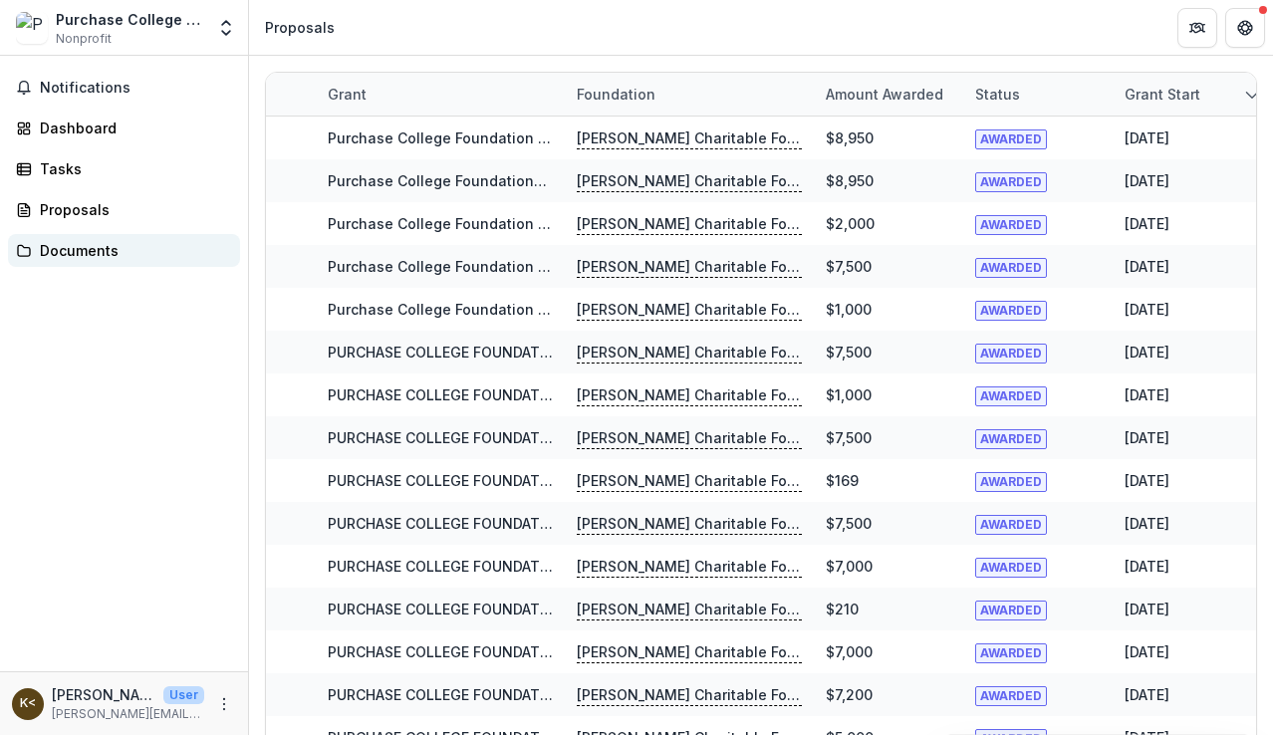
click at [104, 236] on link "Documents" at bounding box center [124, 250] width 232 height 33
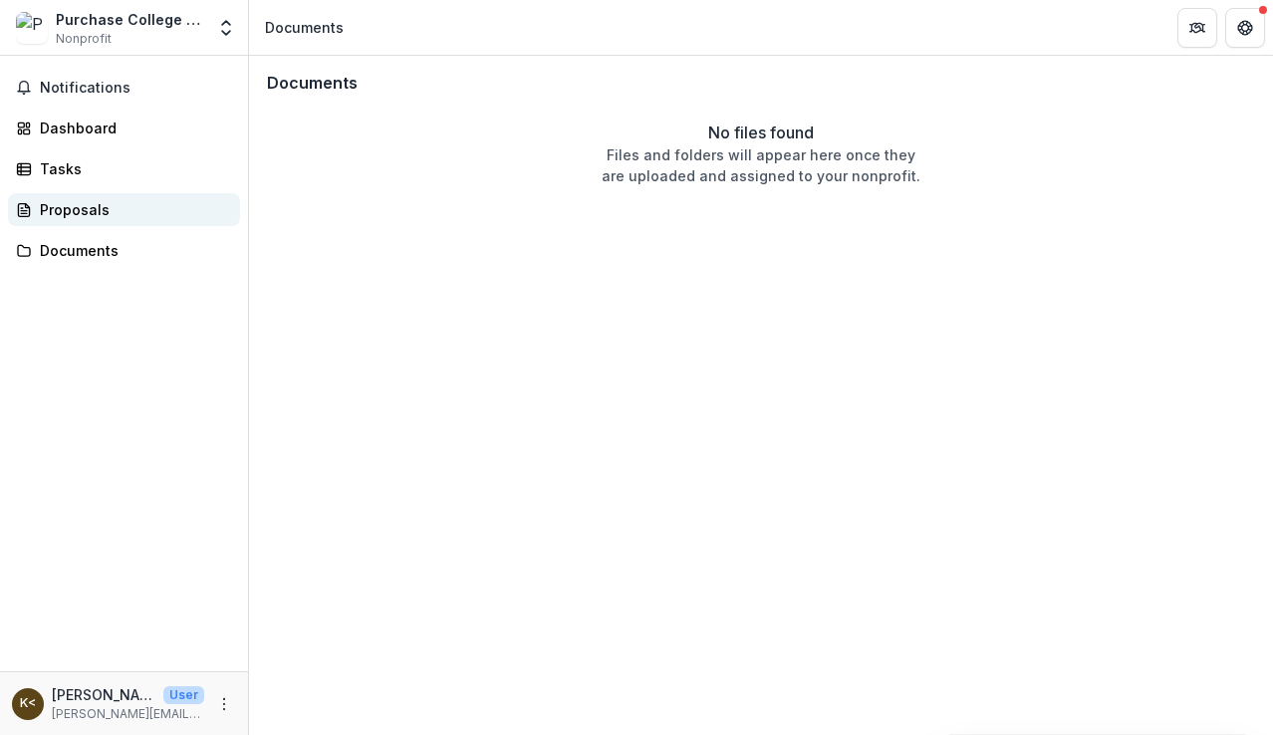
click at [102, 200] on div "Proposals" at bounding box center [132, 209] width 184 height 21
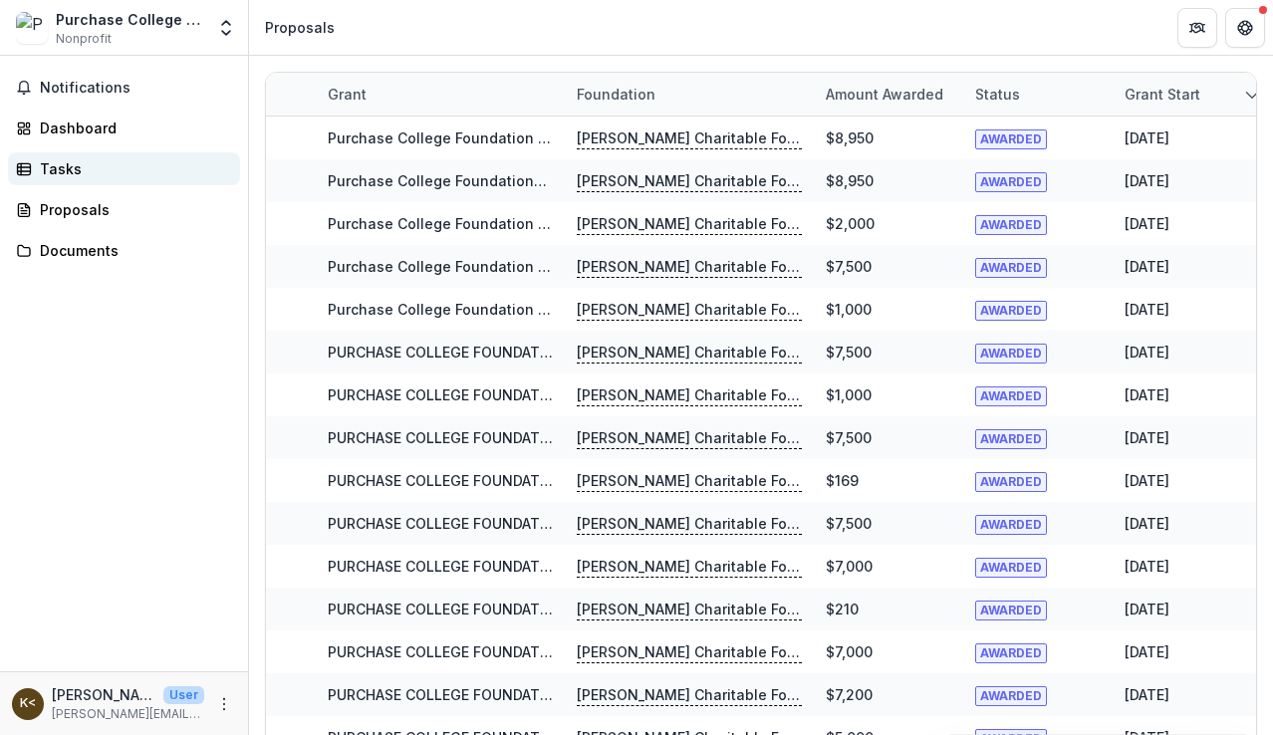
click at [48, 167] on div "Tasks" at bounding box center [132, 168] width 184 height 21
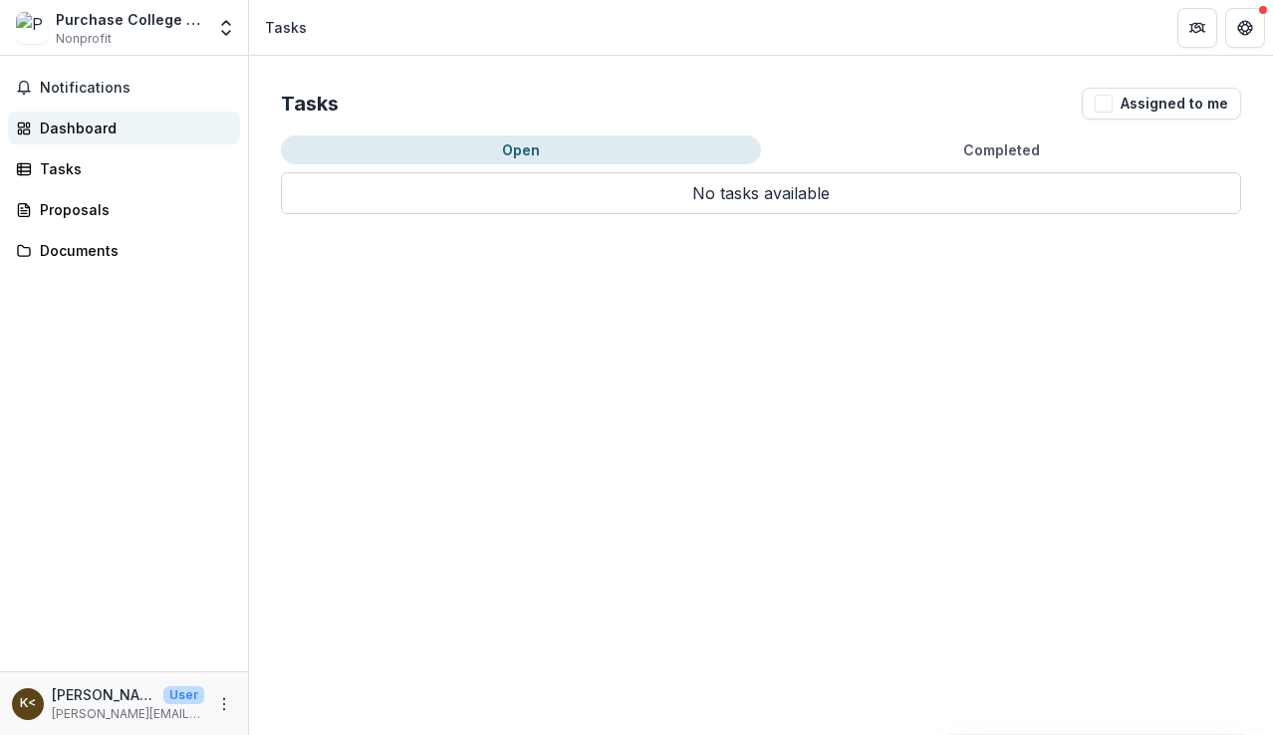
click at [63, 124] on div "Dashboard" at bounding box center [132, 128] width 184 height 21
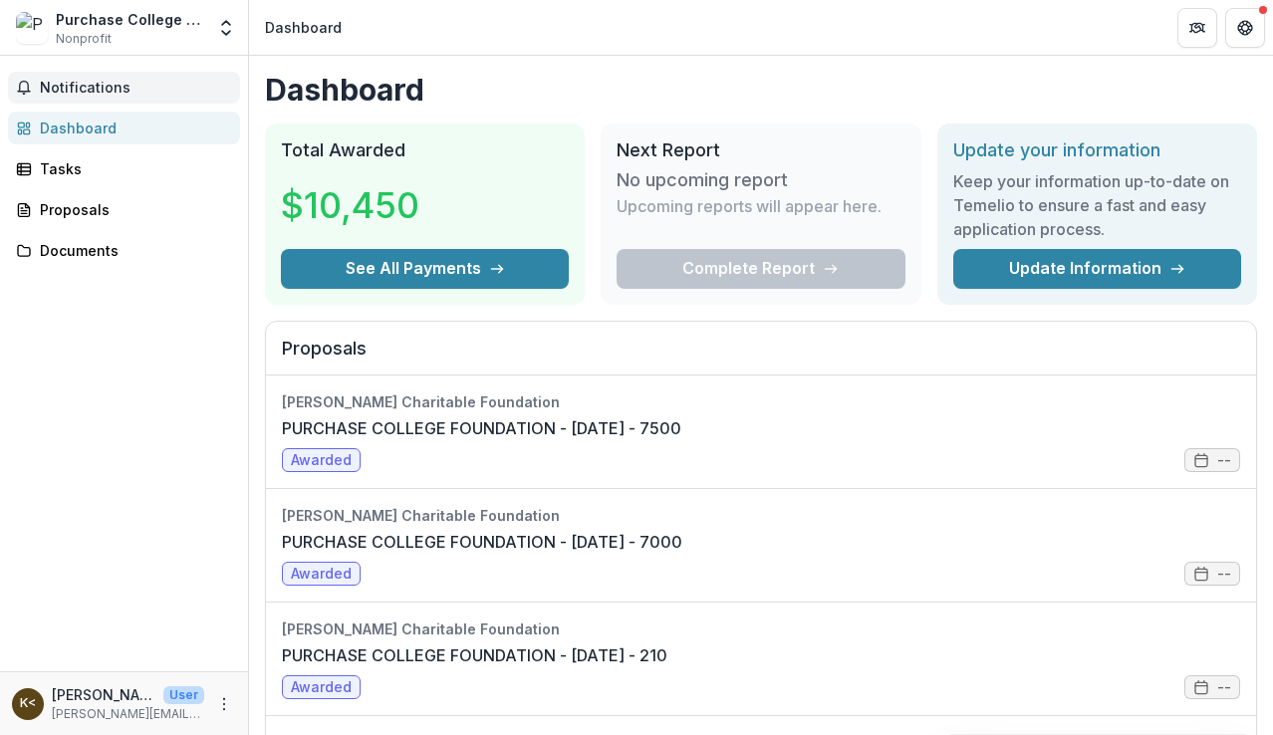
click at [67, 82] on span "Notifications" at bounding box center [136, 88] width 192 height 17
click at [159, 321] on div "Notifications Unread 0 Archived You don't have any unread notifications We'll n…" at bounding box center [124, 363] width 248 height 615
click at [135, 5] on div "Purchase College Foundation Nonprofit Nonprofits Purchase College Foundation [P…" at bounding box center [124, 27] width 249 height 55
click at [137, 20] on div "Purchase College Foundation" at bounding box center [130, 19] width 148 height 21
click at [317, 22] on div "Dashboard" at bounding box center [303, 27] width 77 height 21
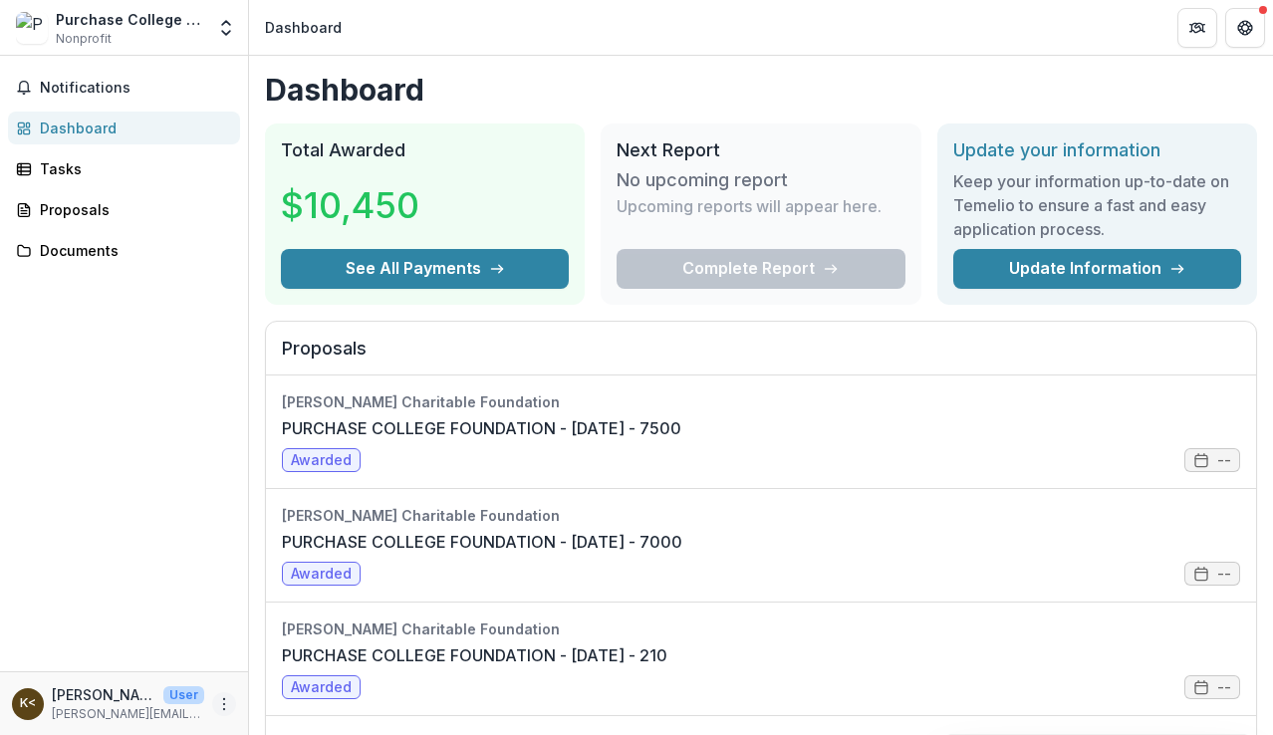
click at [227, 704] on icon "More" at bounding box center [224, 704] width 16 height 16
click at [209, 631] on div "Notifications Dashboard Tasks Proposals Documents" at bounding box center [124, 363] width 248 height 615
click at [65, 204] on div "Proposals" at bounding box center [132, 209] width 184 height 21
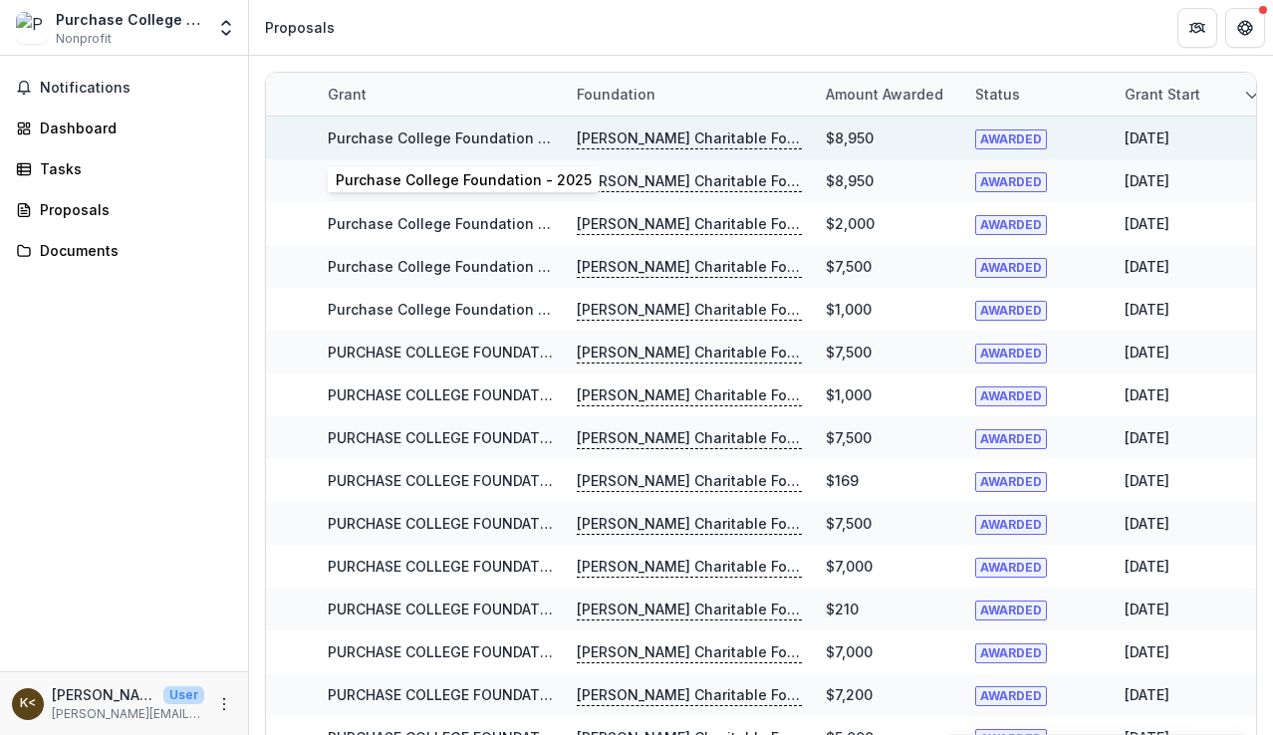
click at [361, 136] on link "Purchase College Foundation - 2025" at bounding box center [456, 137] width 256 height 17
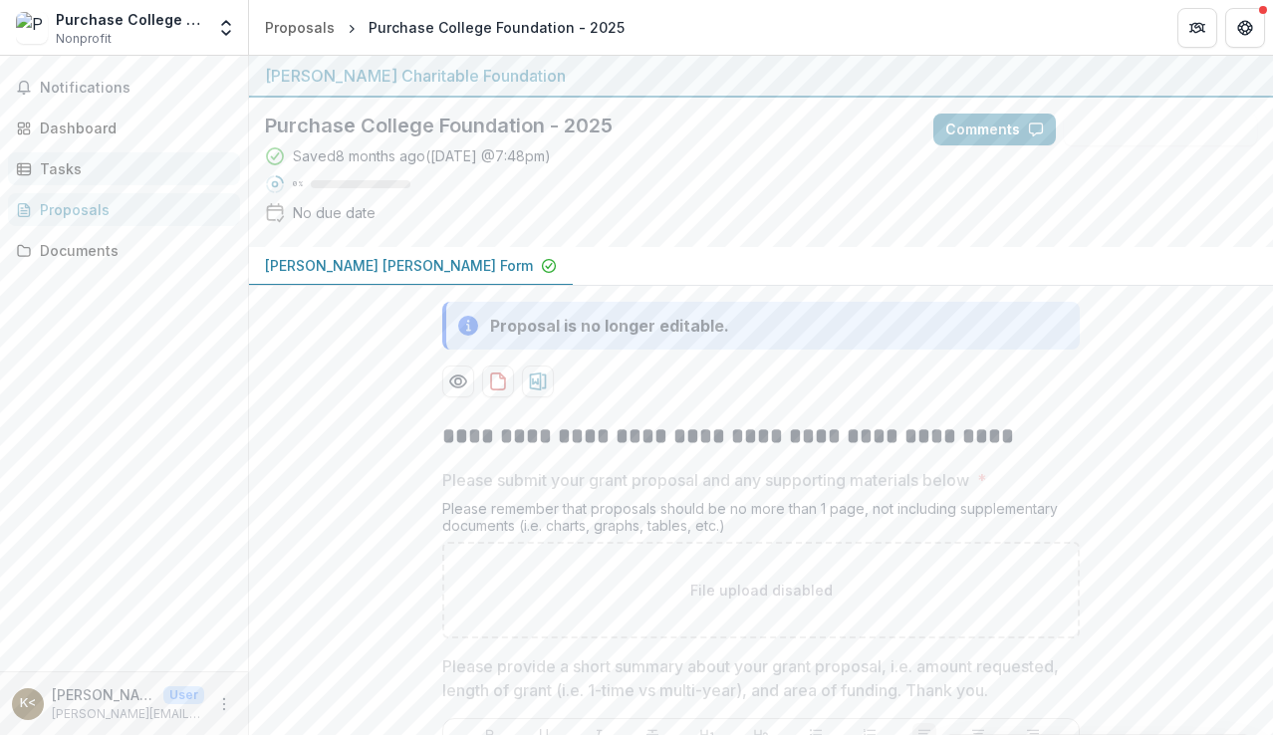
click at [121, 164] on div "Tasks" at bounding box center [132, 168] width 184 height 21
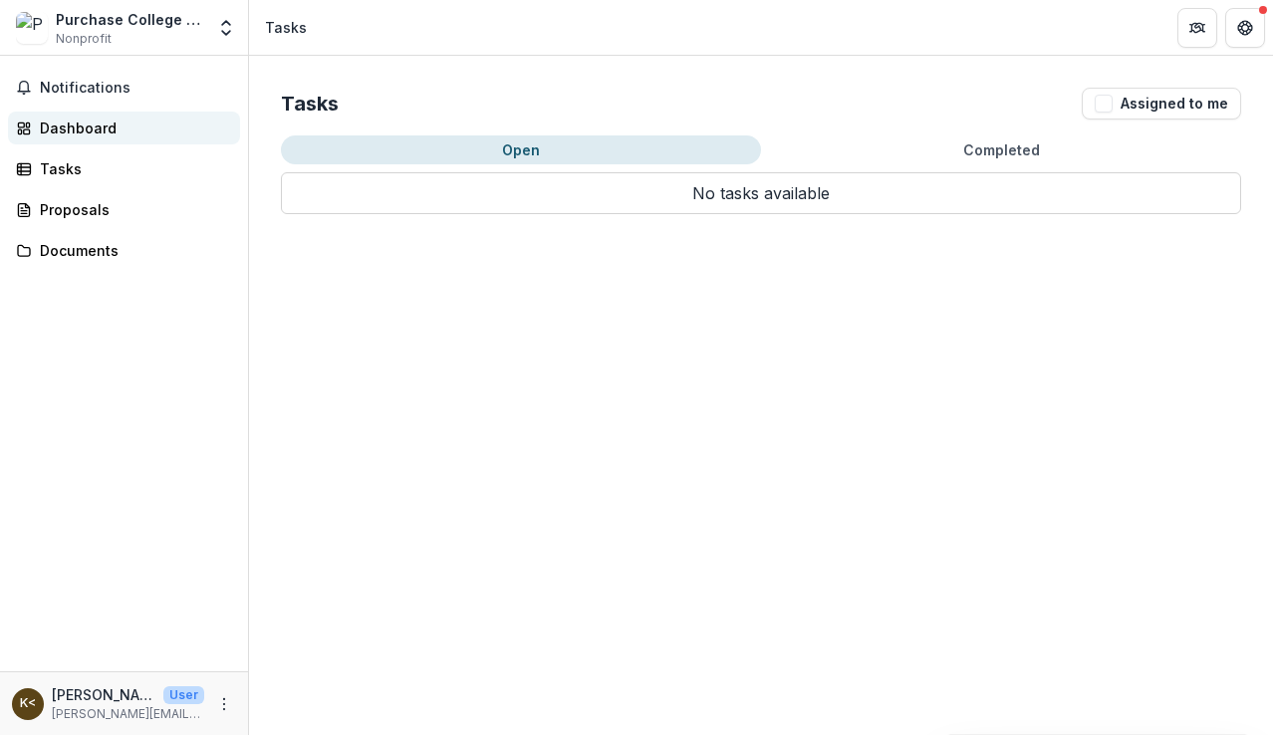
click at [126, 127] on div "Dashboard" at bounding box center [132, 128] width 184 height 21
